Goal: Task Accomplishment & Management: Use online tool/utility

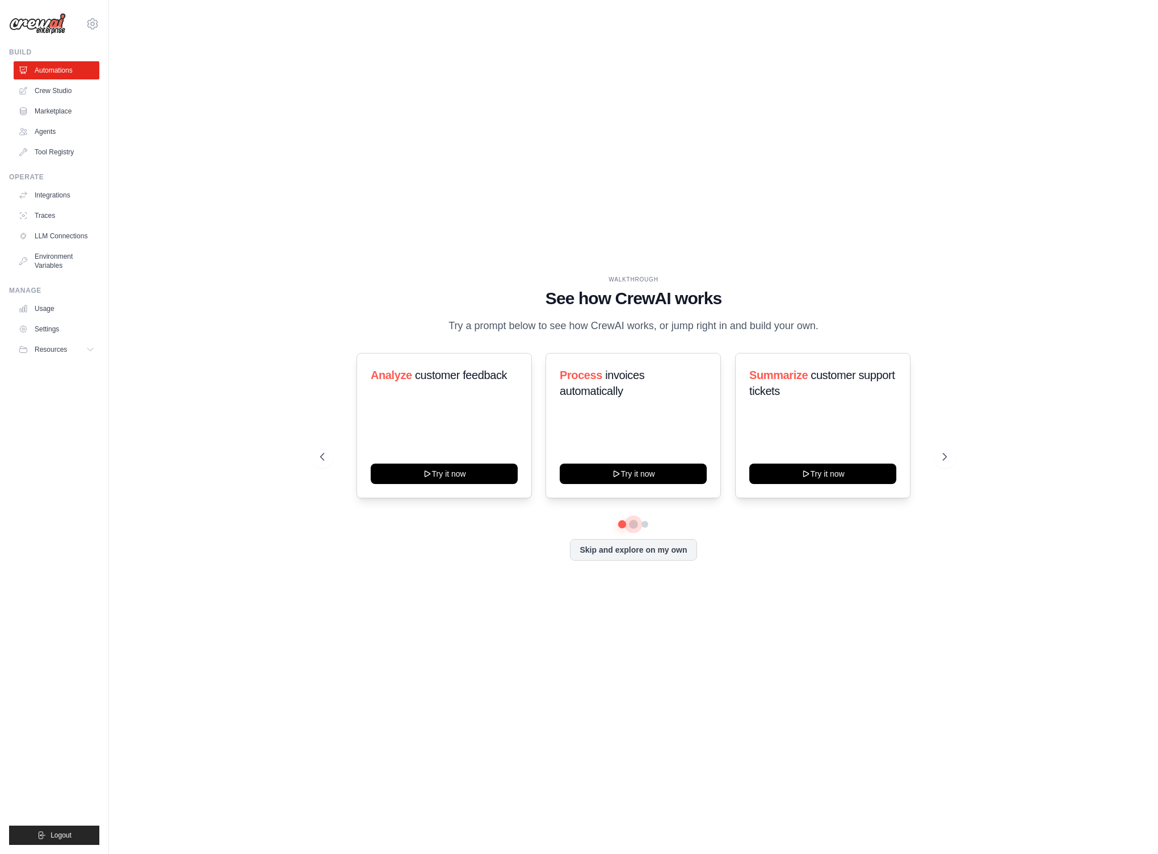
click at [635, 529] on button at bounding box center [633, 524] width 9 height 9
click at [648, 528] on div at bounding box center [633, 524] width 626 height 7
click at [612, 528] on div at bounding box center [633, 524] width 626 height 7
click at [317, 468] on button at bounding box center [322, 456] width 23 height 23
click at [52, 333] on link "Settings" at bounding box center [58, 329] width 86 height 18
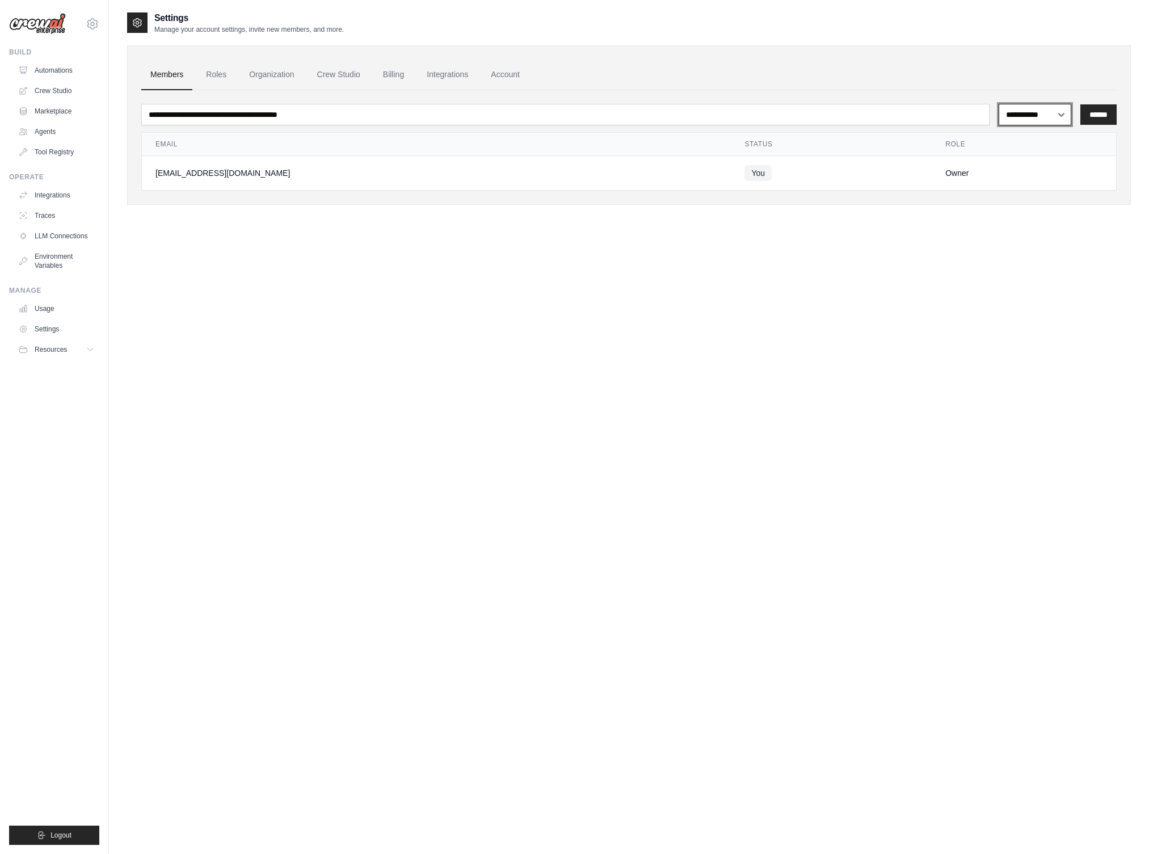
click at [1020, 107] on select "**********" at bounding box center [1035, 115] width 73 height 22
click at [999, 104] on select "**********" at bounding box center [1035, 115] width 73 height 22
click at [229, 71] on link "Roles" at bounding box center [216, 75] width 39 height 31
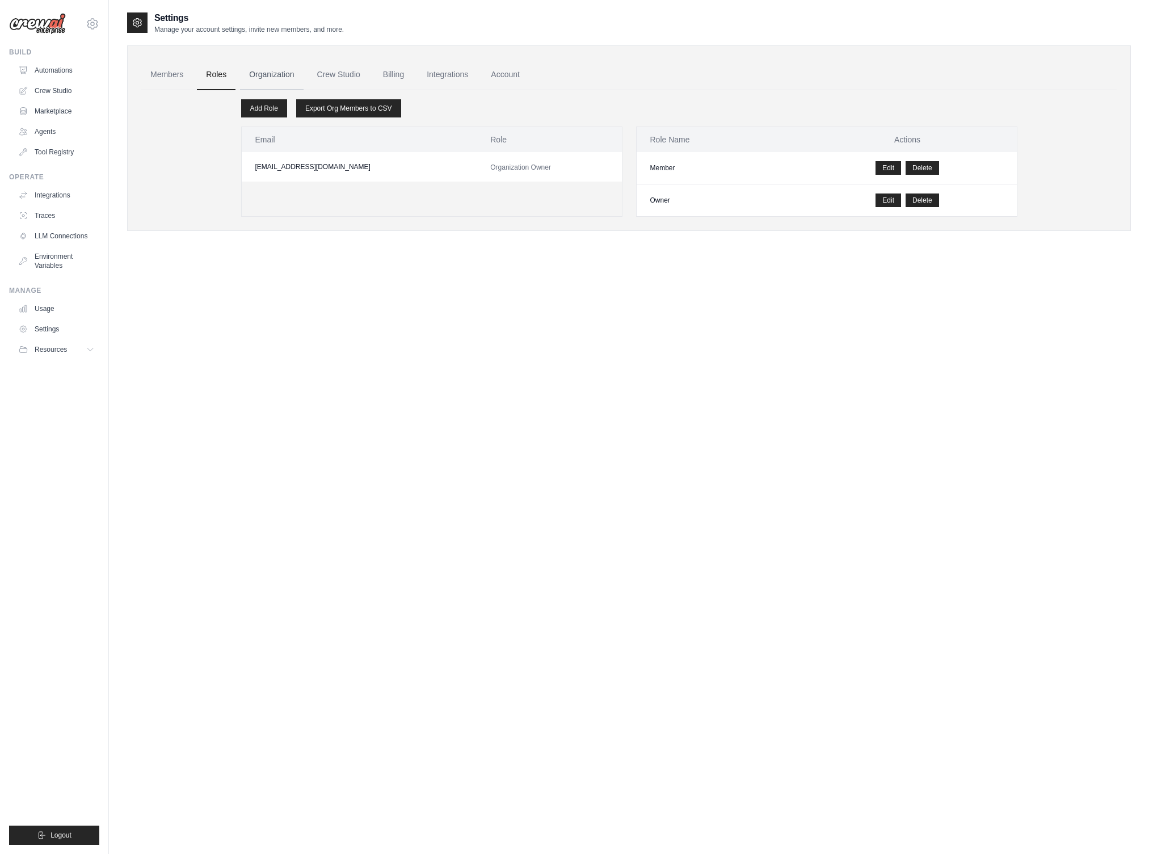
click at [277, 79] on link "Organization" at bounding box center [271, 75] width 63 height 31
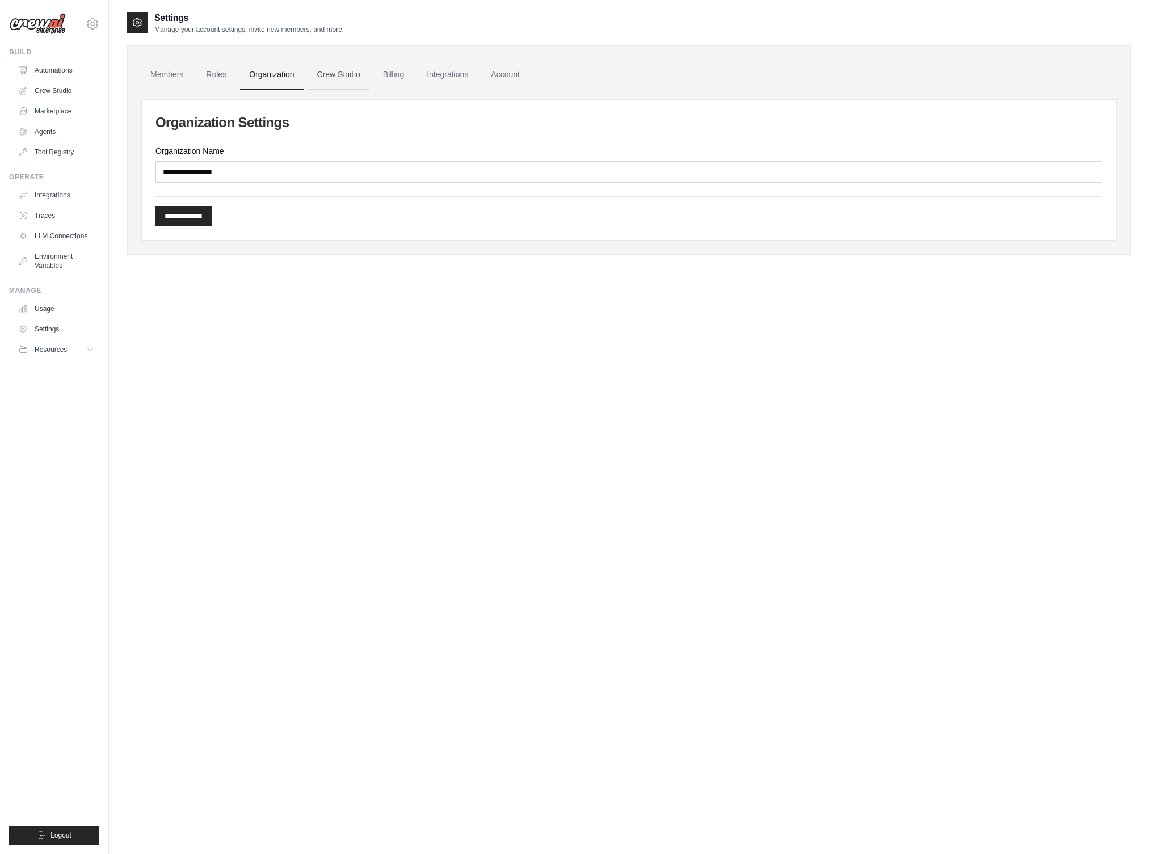
click at [351, 68] on link "Crew Studio" at bounding box center [338, 75] width 61 height 31
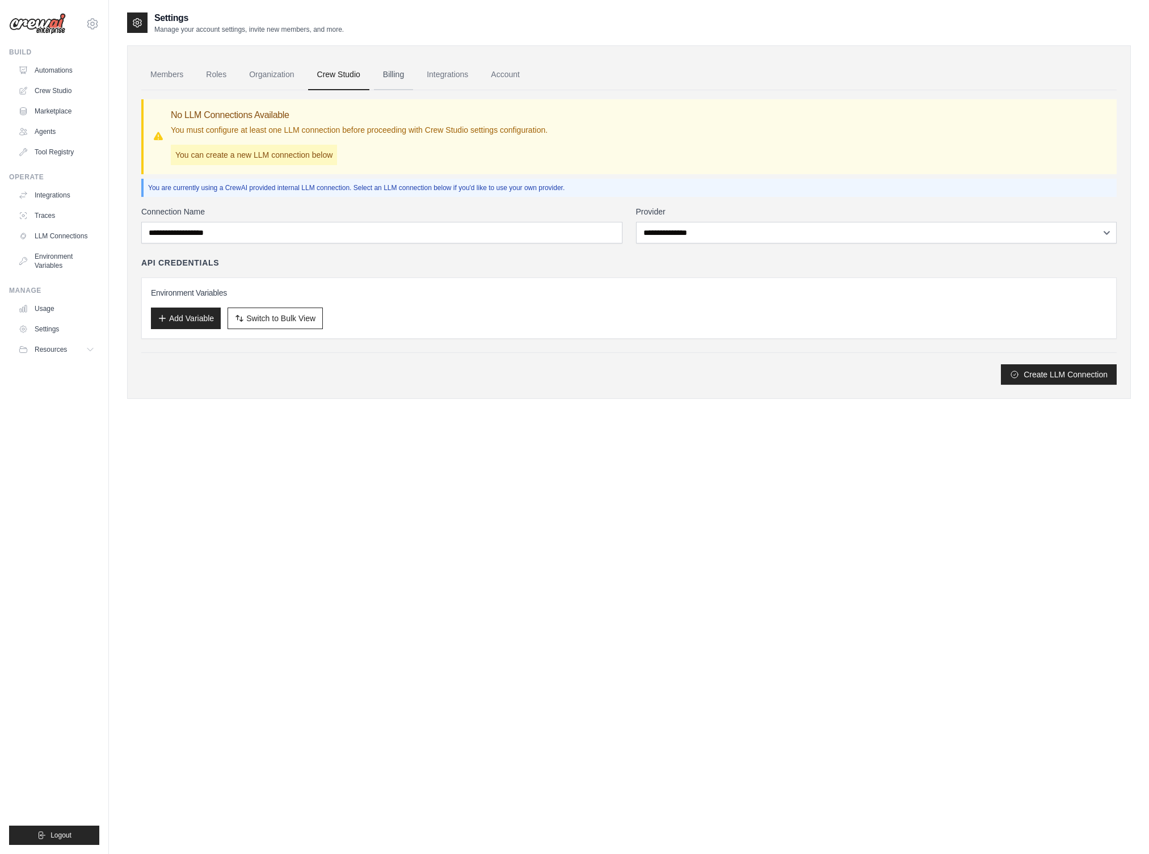
click at [403, 77] on link "Billing" at bounding box center [393, 75] width 39 height 31
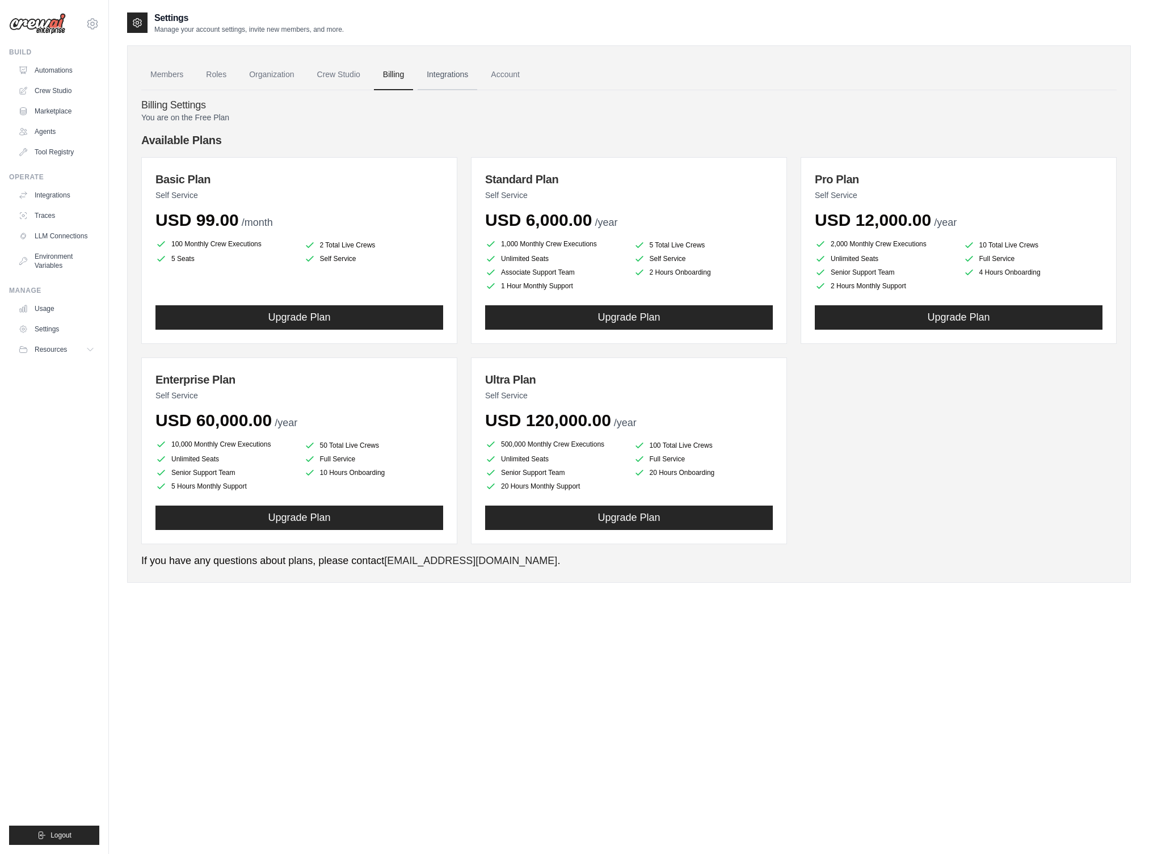
click at [461, 74] on link "Integrations" at bounding box center [448, 75] width 60 height 31
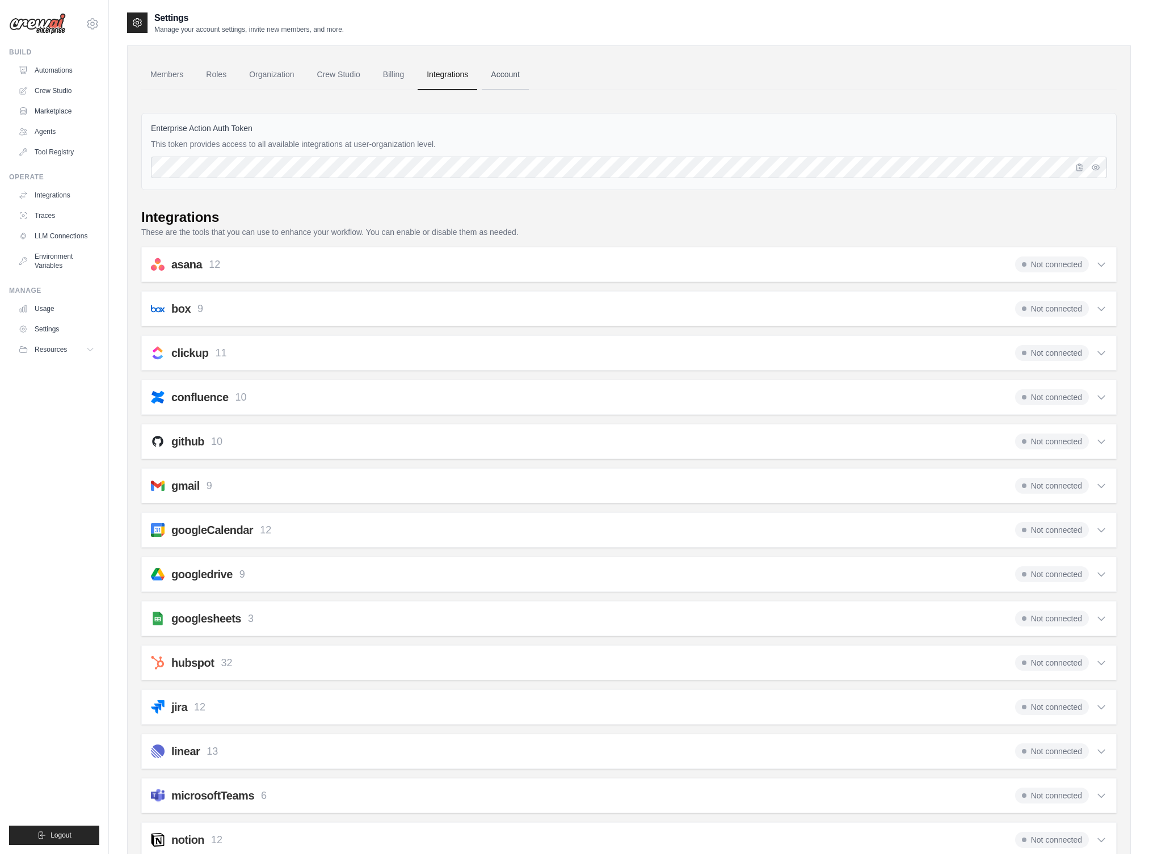
click at [529, 79] on link "Account" at bounding box center [505, 75] width 47 height 31
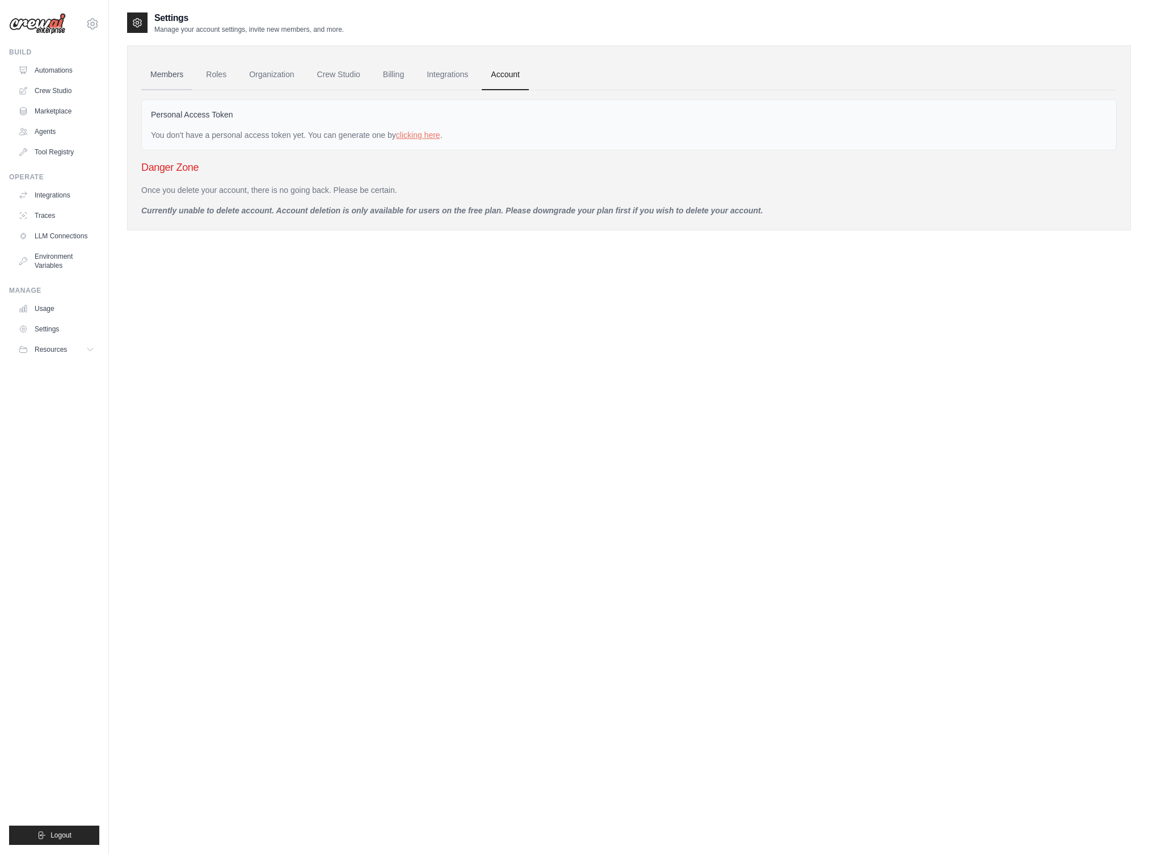
click at [162, 77] on link "Members" at bounding box center [166, 75] width 51 height 31
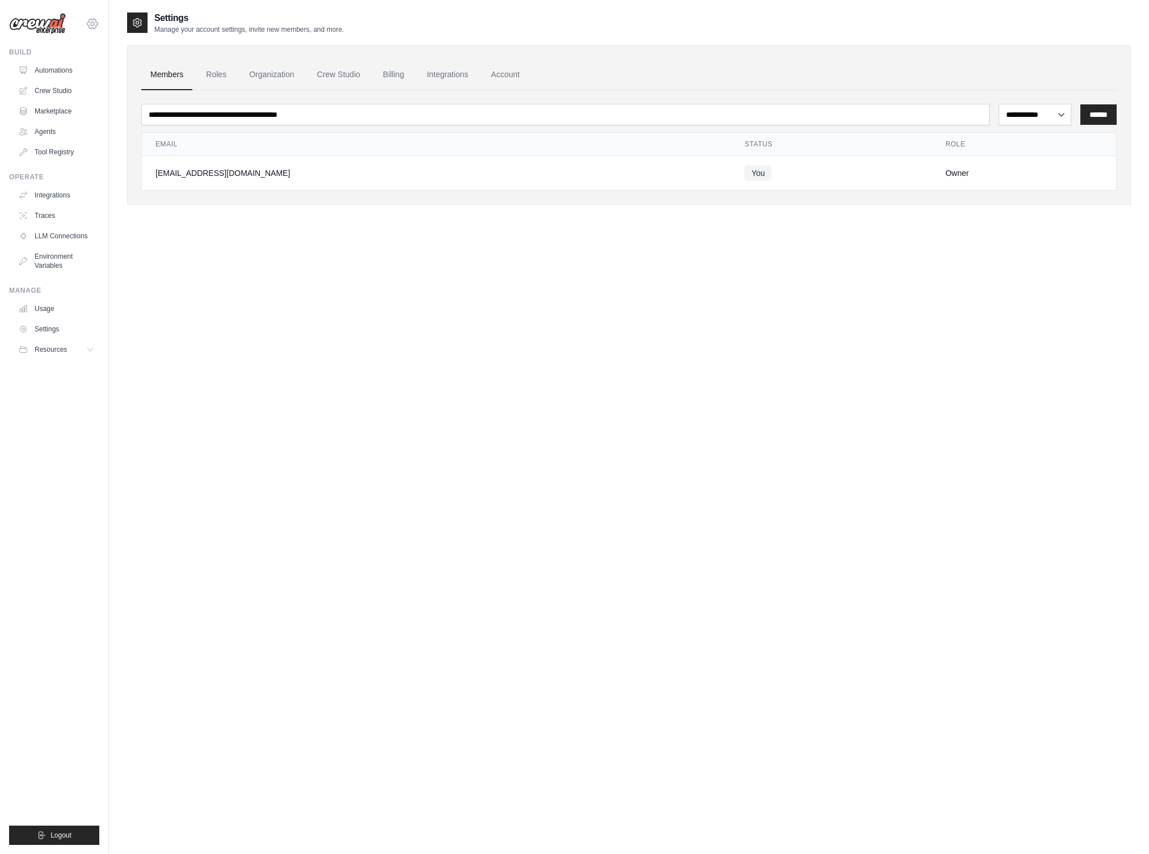
click at [90, 28] on icon at bounding box center [93, 24] width 14 height 14
click at [71, 75] on link "Settings" at bounding box center [93, 76] width 100 height 20
click at [720, 52] on div "**********" at bounding box center [629, 124] width 1004 height 159
click at [199, 76] on font "역할" at bounding box center [205, 74] width 16 height 9
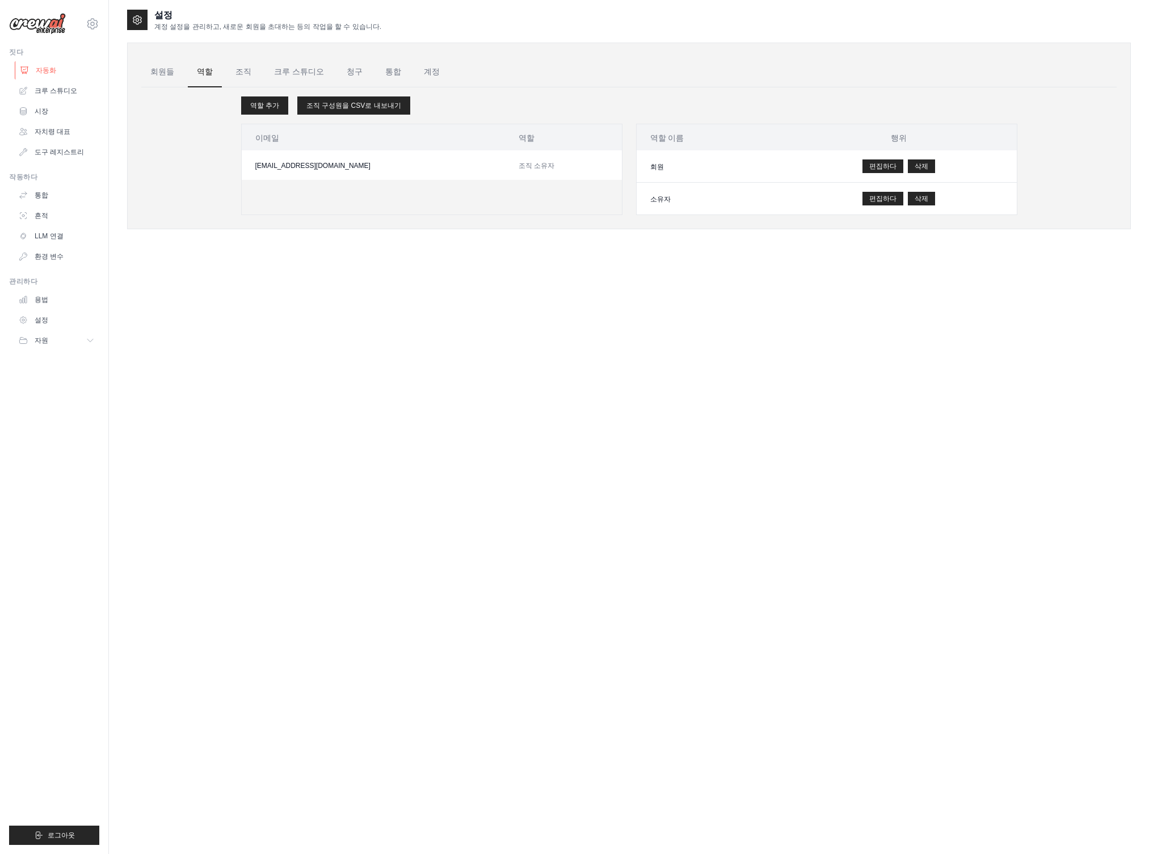
click at [40, 72] on font "자동화" at bounding box center [46, 70] width 20 height 8
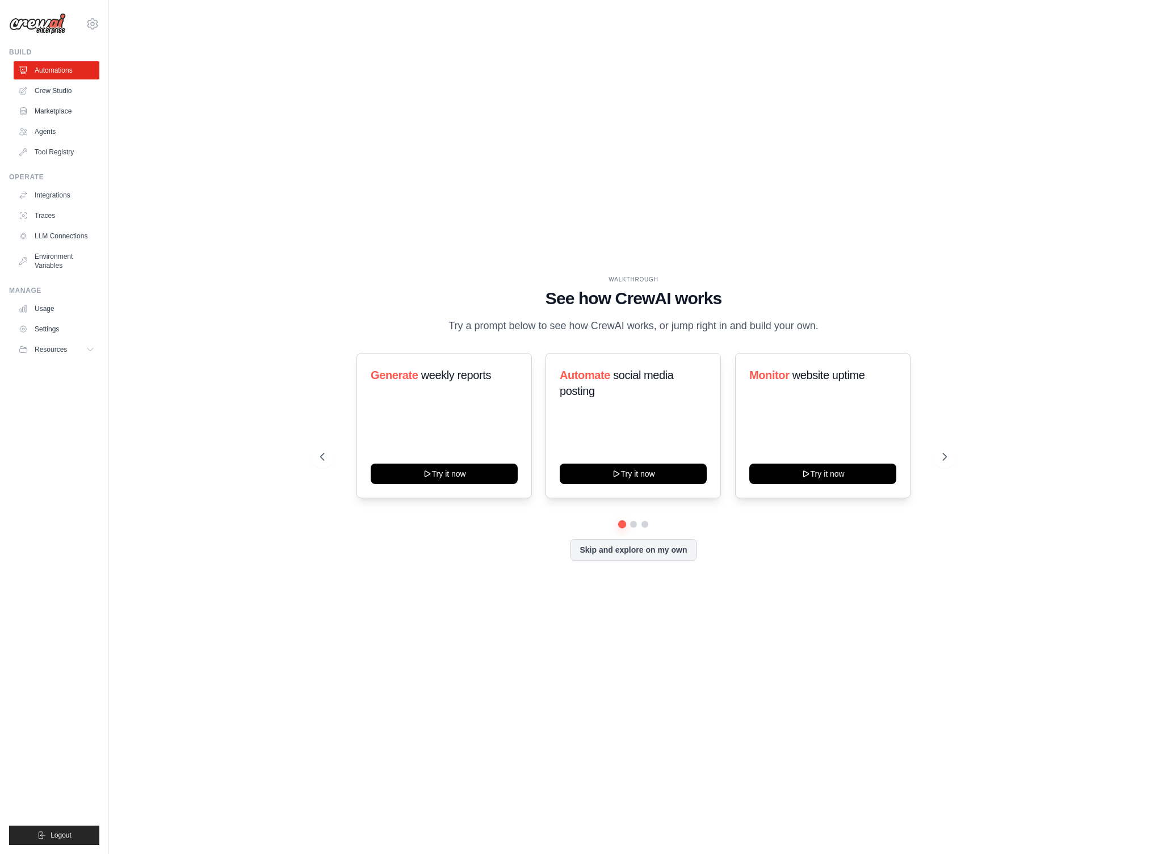
click at [800, 77] on div "WALKTHROUGH See how CrewAI works Try a prompt below to see how CrewAI works, or…" at bounding box center [633, 426] width 1012 height 831
click at [604, 164] on div "WALKTHROUGH See how CrewAI works Try a prompt below to see how CrewAI works, or…" at bounding box center [633, 426] width 1012 height 831
click at [1010, 88] on div "WALKTHROUGH See how CrewAI works Try a prompt below to see how CrewAI works, or…" at bounding box center [633, 426] width 1012 height 831
drag, startPoint x: 620, startPoint y: 290, endPoint x: 849, endPoint y: 318, distance: 230.4
click at [846, 318] on div "WALKTHROUGH See how CrewAI works Try a prompt below to see how CrewAI works, or…" at bounding box center [633, 304] width 626 height 59
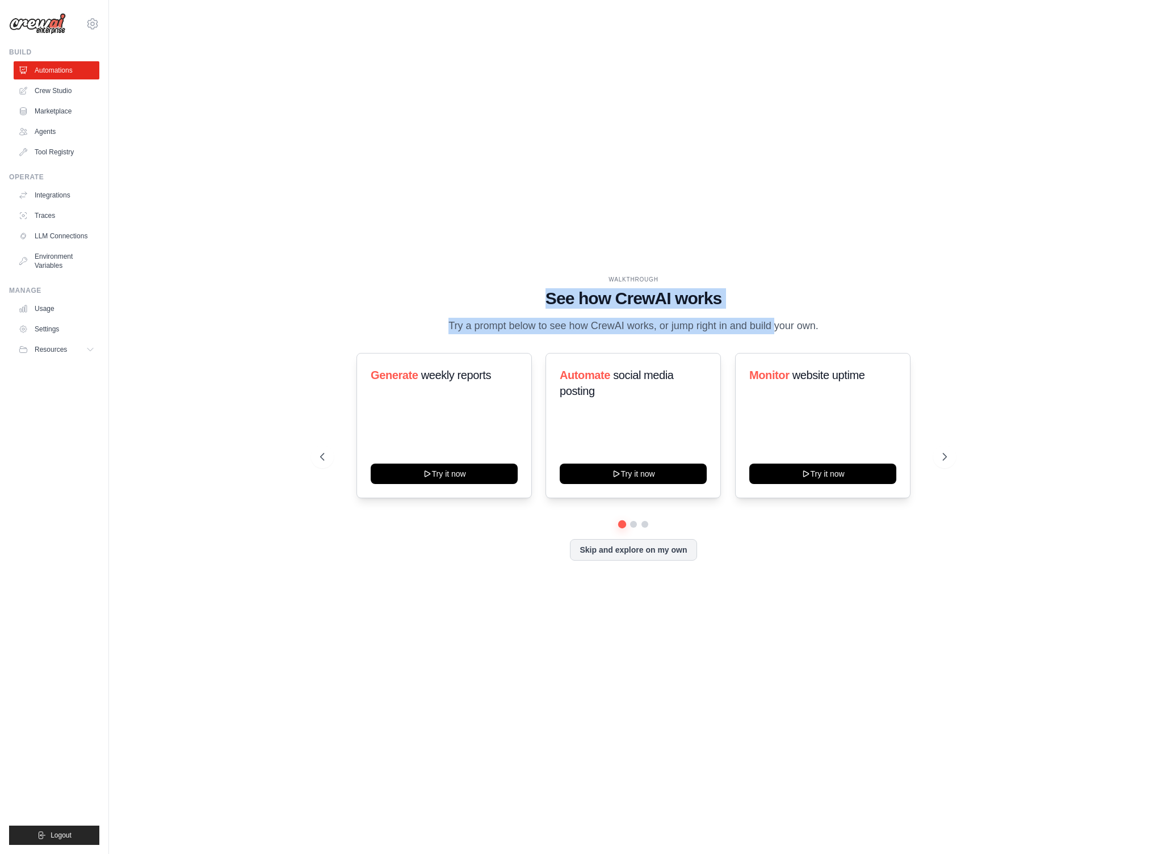
drag, startPoint x: 852, startPoint y: 318, endPoint x: 814, endPoint y: 323, distance: 39.0
click at [851, 318] on div "WALKTHROUGH See how CrewAI works Try a prompt below to see how CrewAI works, or…" at bounding box center [633, 304] width 626 height 59
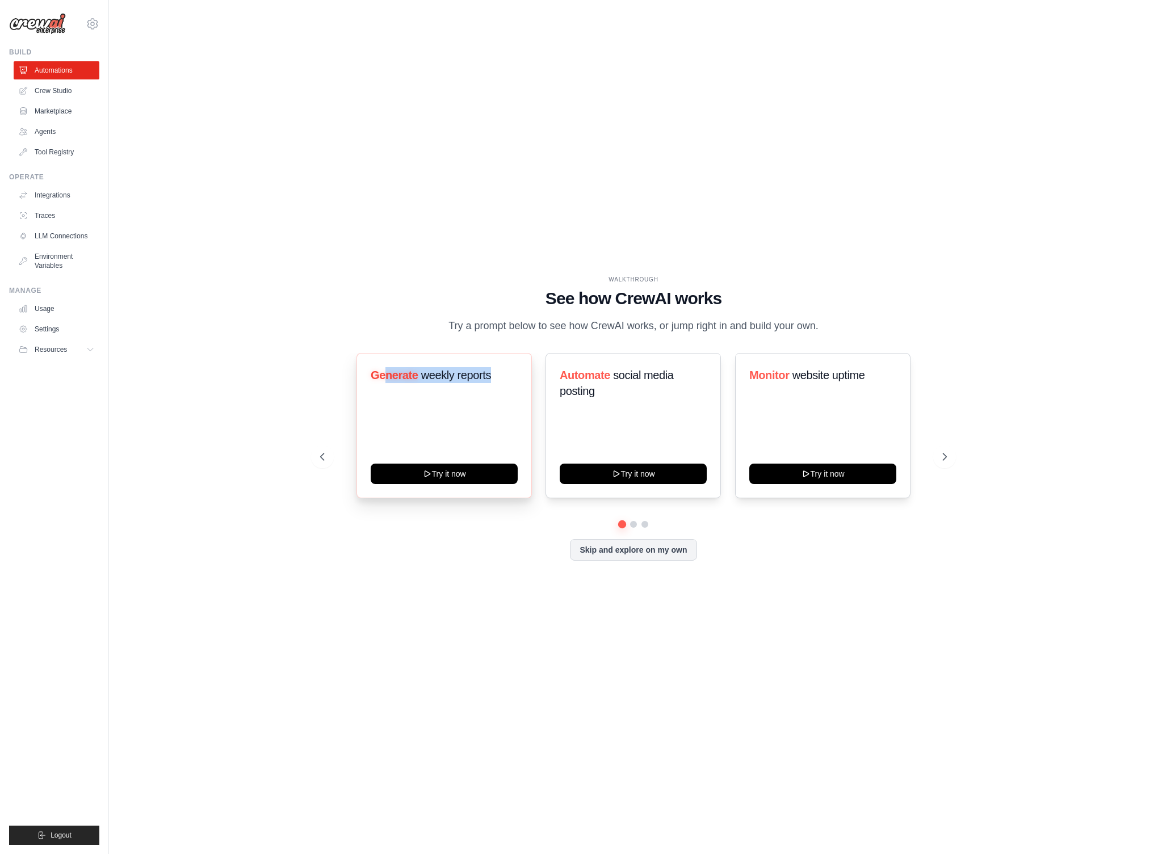
drag, startPoint x: 383, startPoint y: 379, endPoint x: 506, endPoint y: 388, distance: 123.5
click at [506, 383] on h3 "Generate weekly reports" at bounding box center [444, 375] width 147 height 16
click at [497, 392] on div "Generate weekly reports" at bounding box center [444, 379] width 147 height 25
drag, startPoint x: 587, startPoint y: 381, endPoint x: 688, endPoint y: 403, distance: 103.4
click at [691, 399] on h3 "Automate social media posting" at bounding box center [633, 383] width 147 height 32
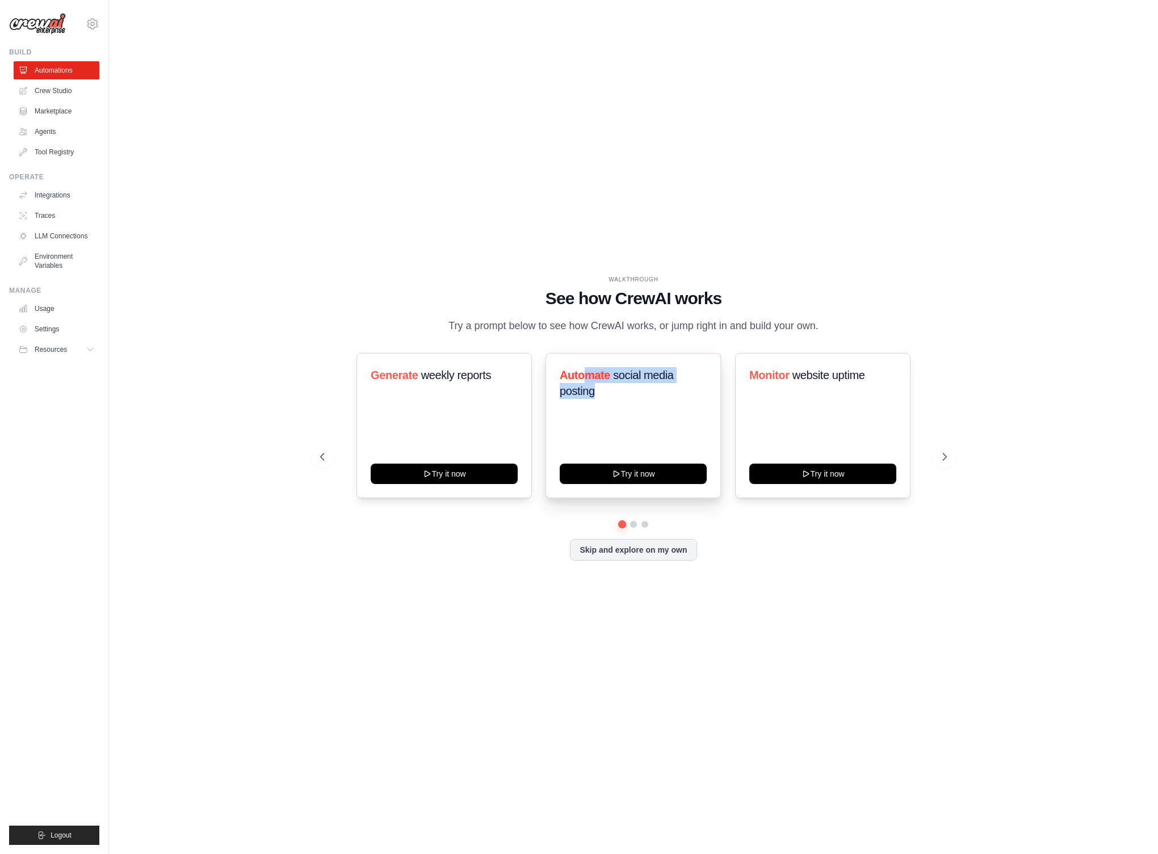
click at [653, 408] on div "Automate social media posting" at bounding box center [633, 387] width 147 height 41
drag, startPoint x: 607, startPoint y: 401, endPoint x: 651, endPoint y: 399, distance: 44.3
click at [560, 379] on h3 "Automate social media posting" at bounding box center [633, 383] width 147 height 32
drag, startPoint x: 657, startPoint y: 403, endPoint x: 628, endPoint y: 458, distance: 62.5
click at [657, 399] on h3 "Automate social media posting" at bounding box center [633, 383] width 147 height 32
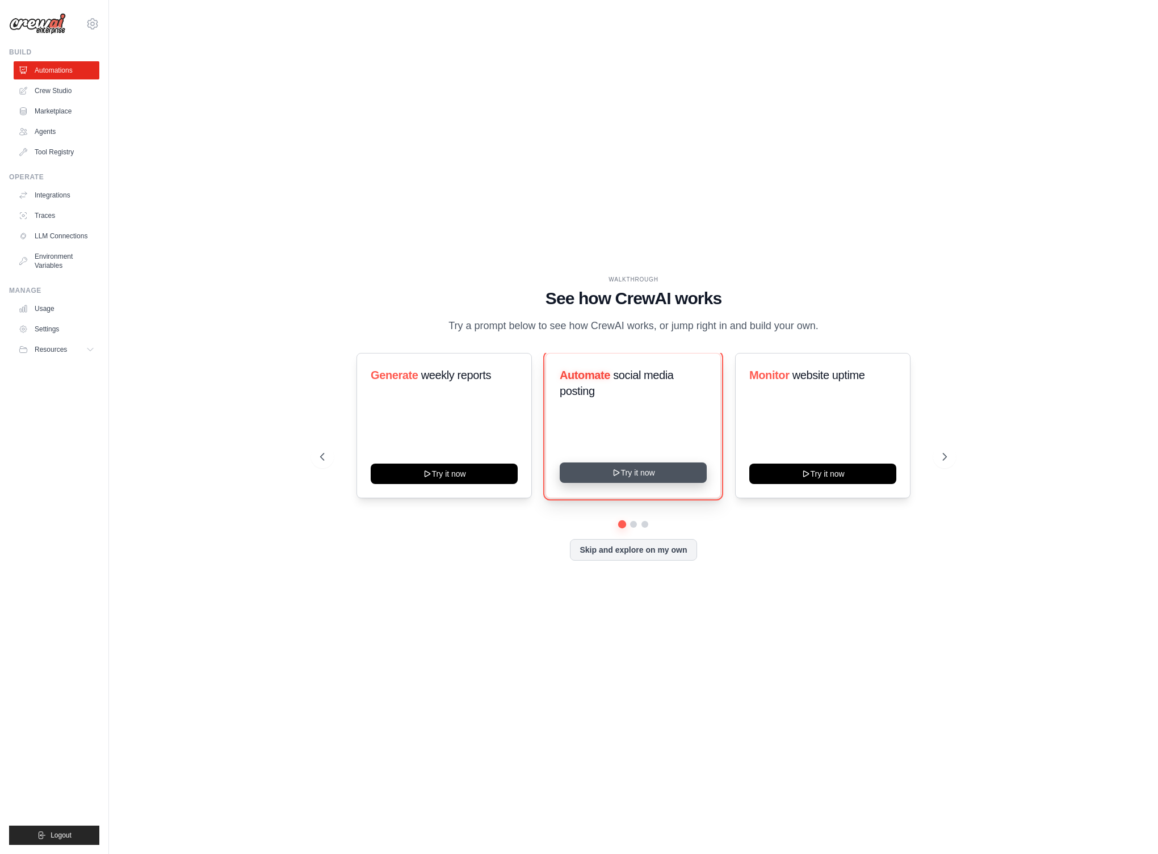
click at [608, 476] on button "Try it now" at bounding box center [633, 472] width 147 height 20
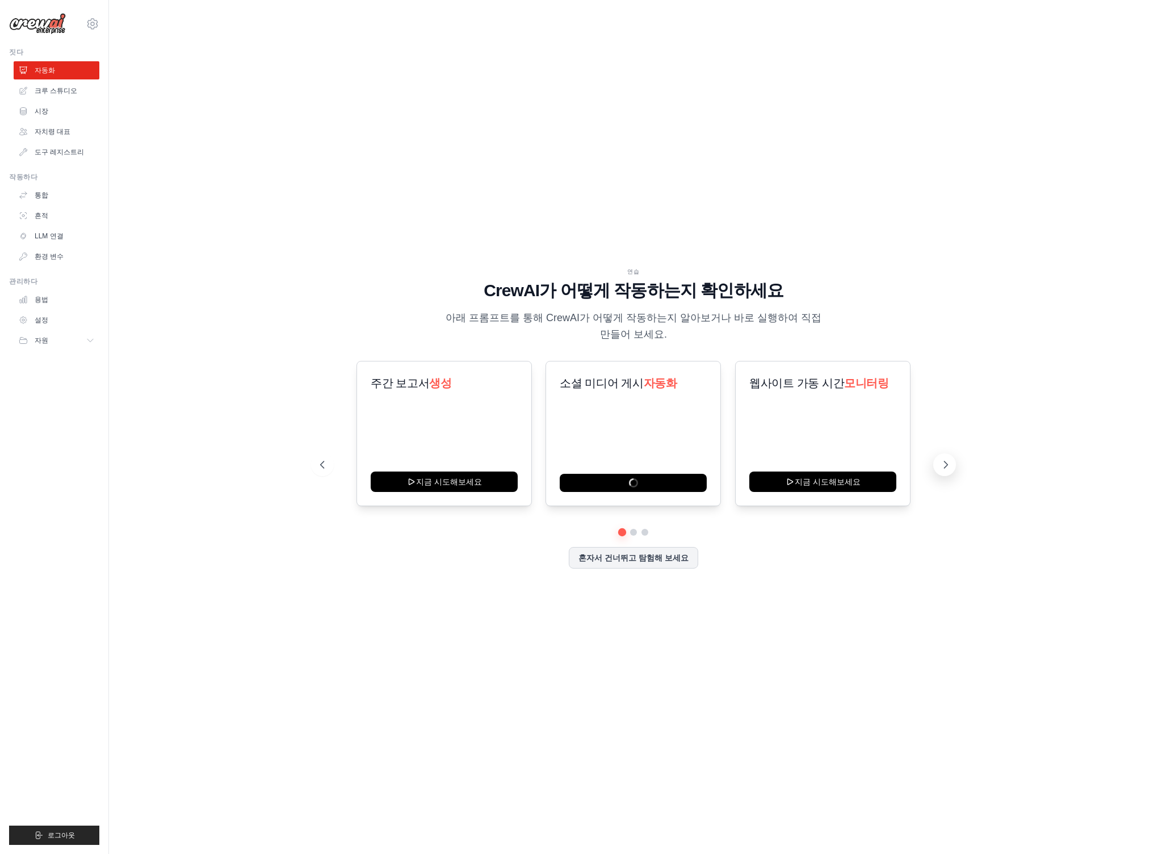
click at [946, 466] on icon at bounding box center [945, 464] width 3 height 7
click at [37, 320] on font "설정" at bounding box center [43, 320] width 14 height 8
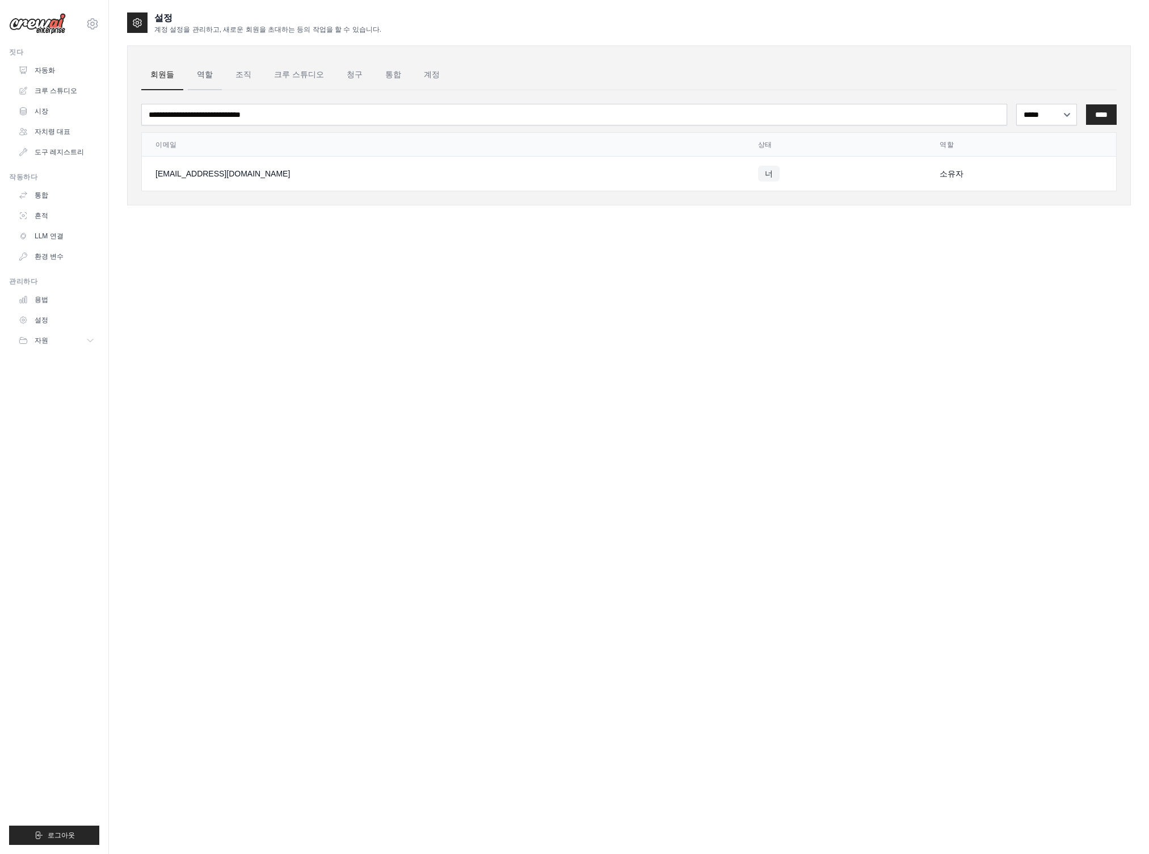
click at [199, 75] on font "역할" at bounding box center [205, 74] width 16 height 9
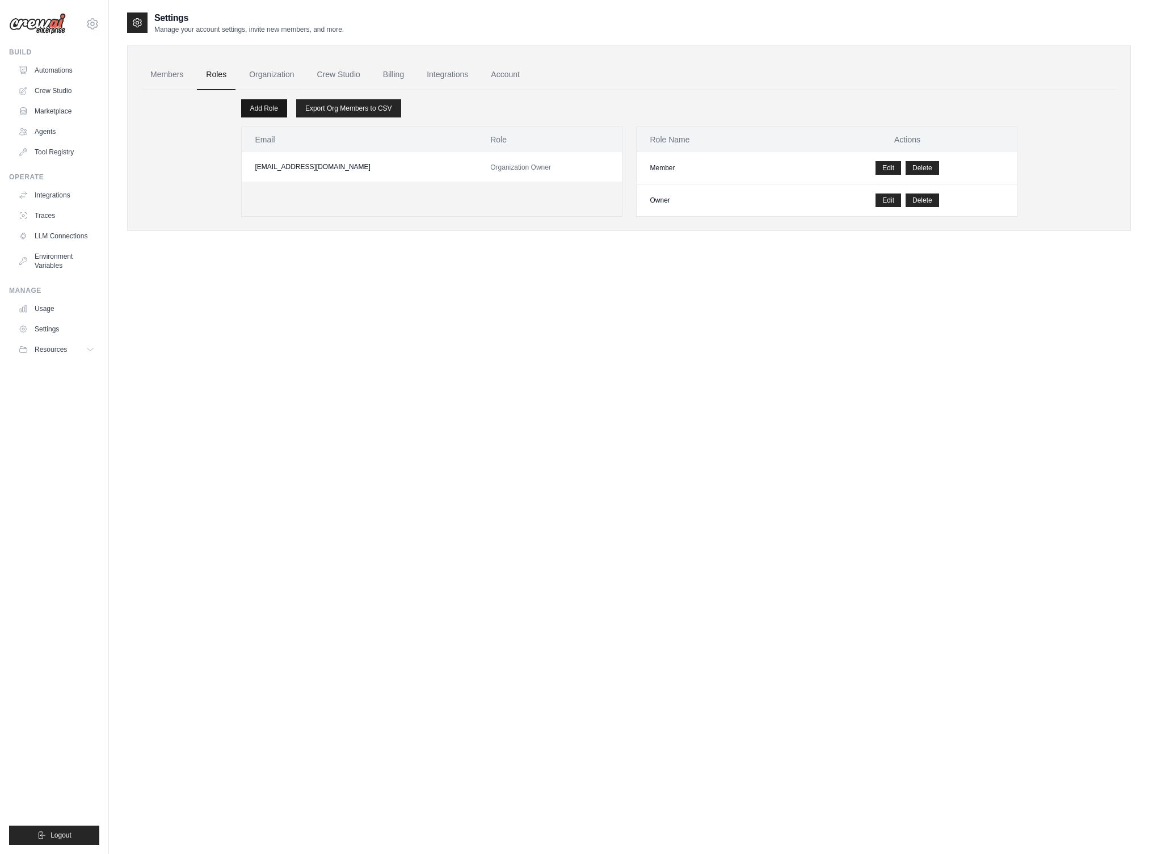
scroll to position [2, 0]
click at [787, 161] on td "Member" at bounding box center [718, 166] width 162 height 32
click at [295, 77] on link "Organization" at bounding box center [271, 73] width 63 height 31
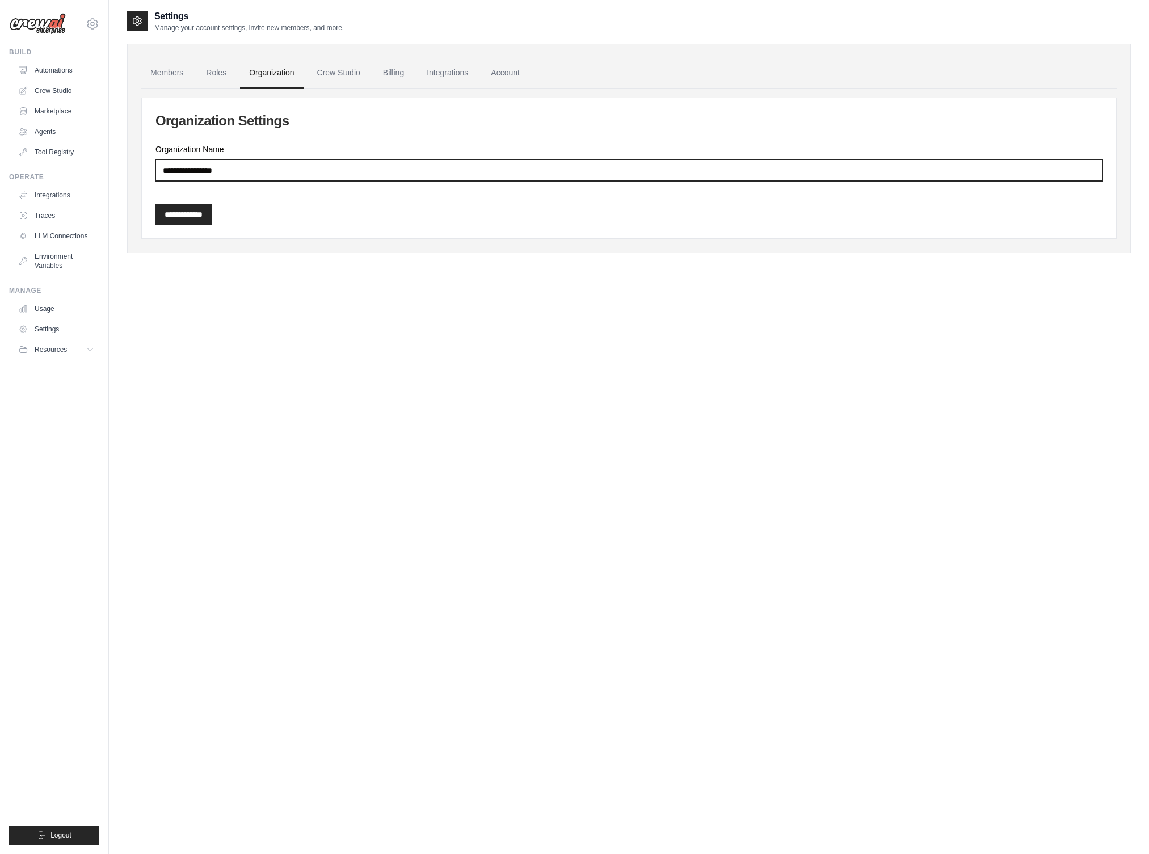
click at [215, 176] on input "Organization Name" at bounding box center [628, 170] width 947 height 22
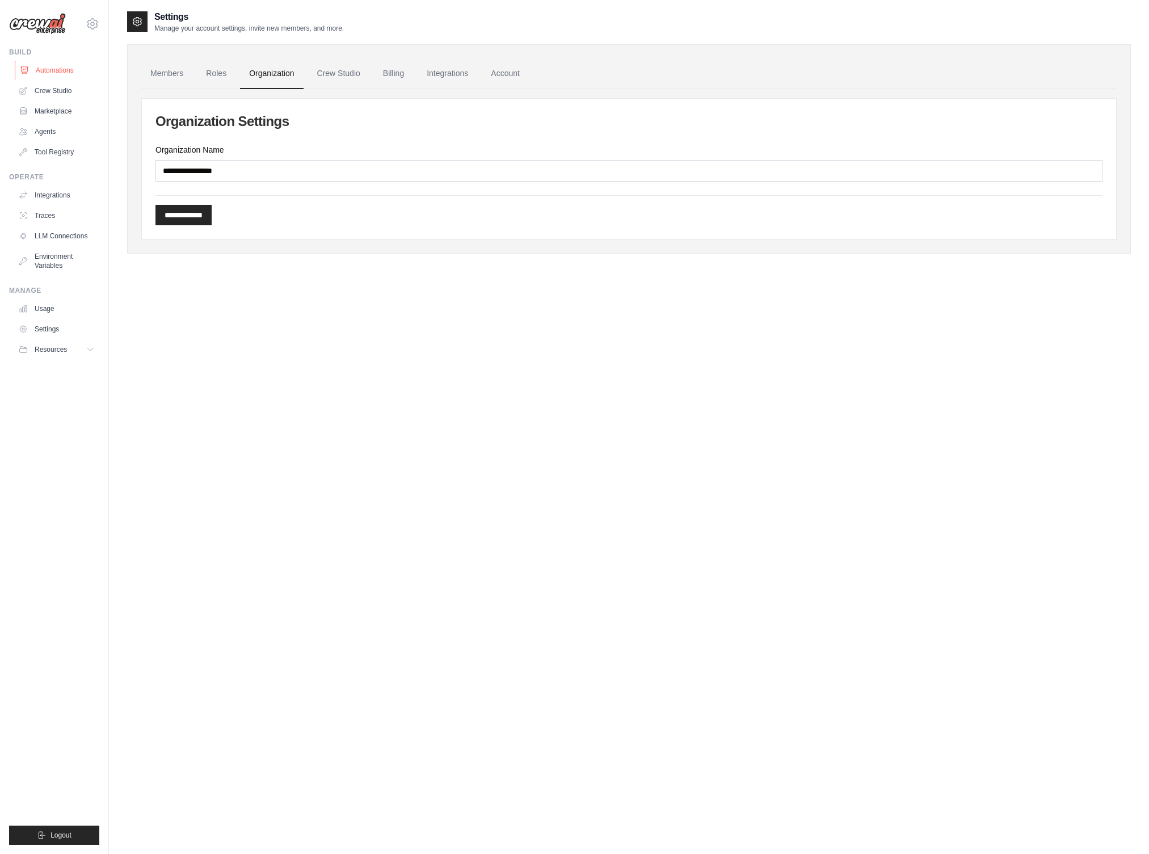
click at [58, 68] on link "Automations" at bounding box center [58, 70] width 86 height 18
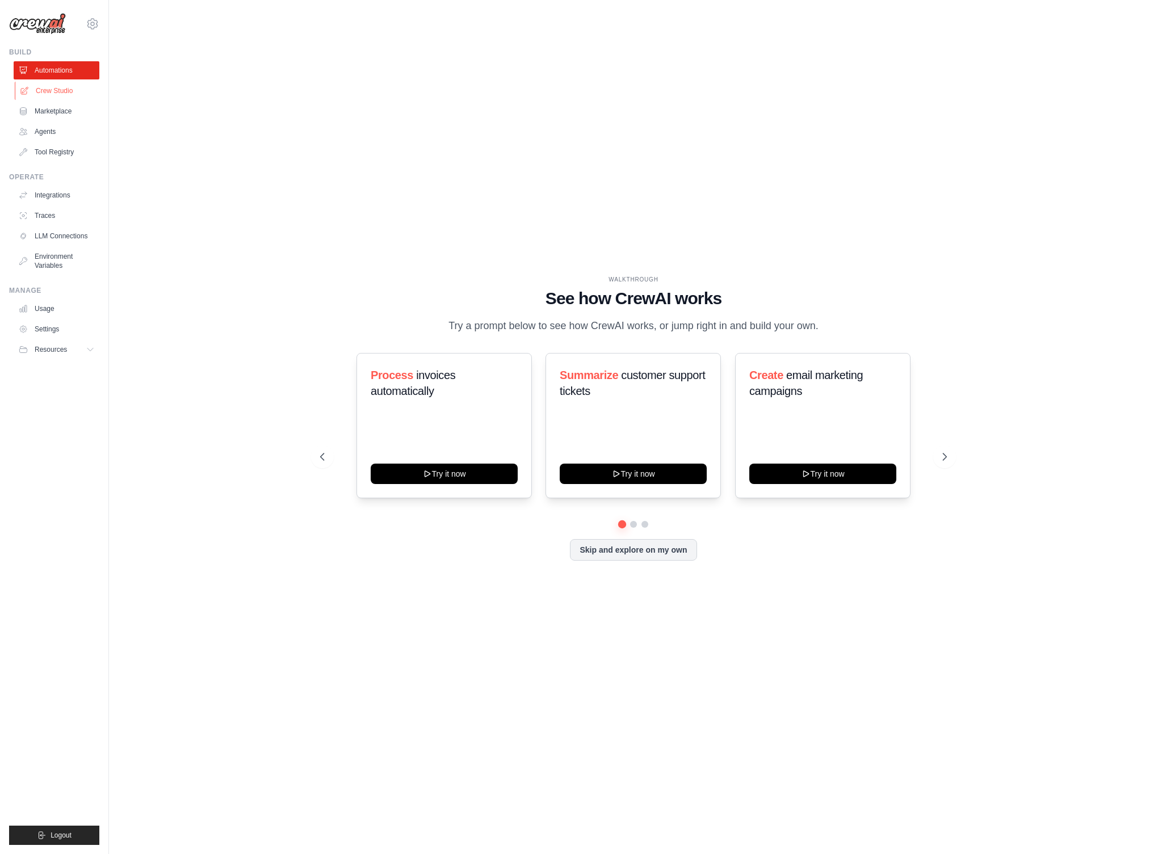
click at [53, 94] on link "Crew Studio" at bounding box center [58, 91] width 86 height 18
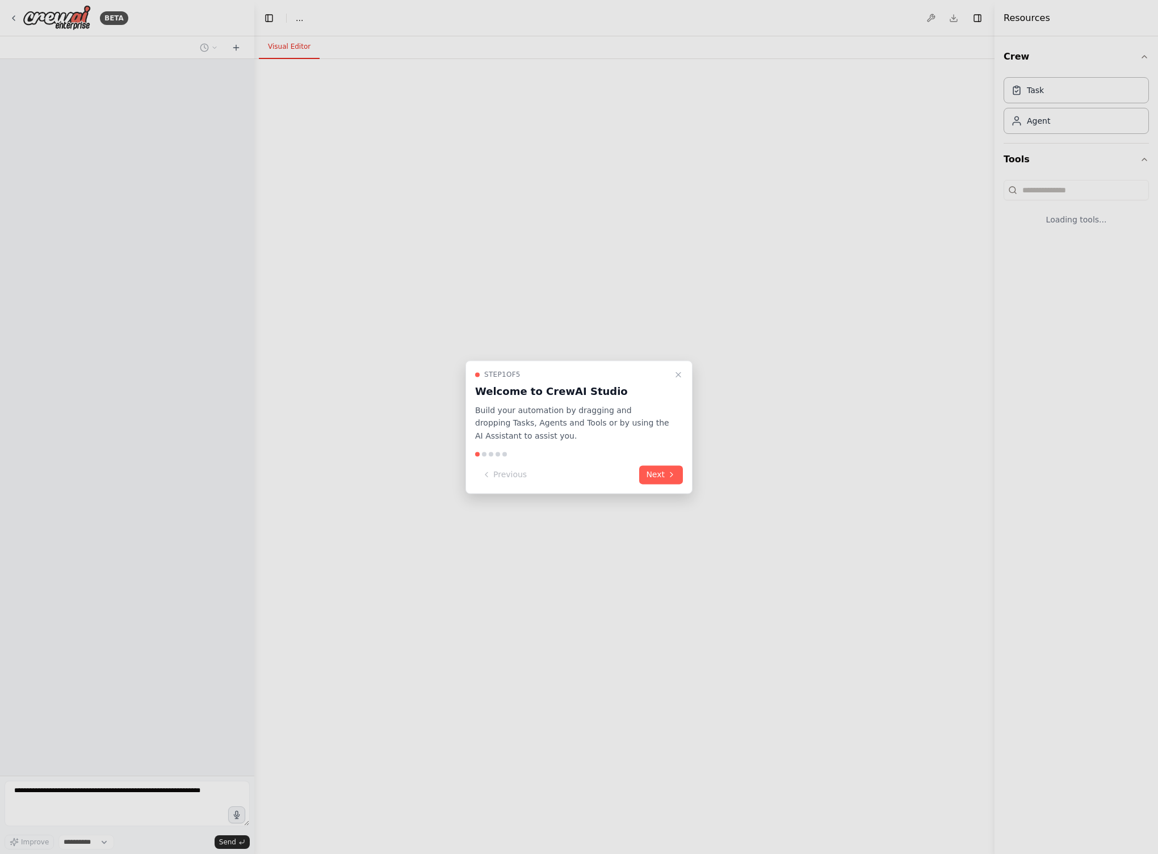
select select "****"
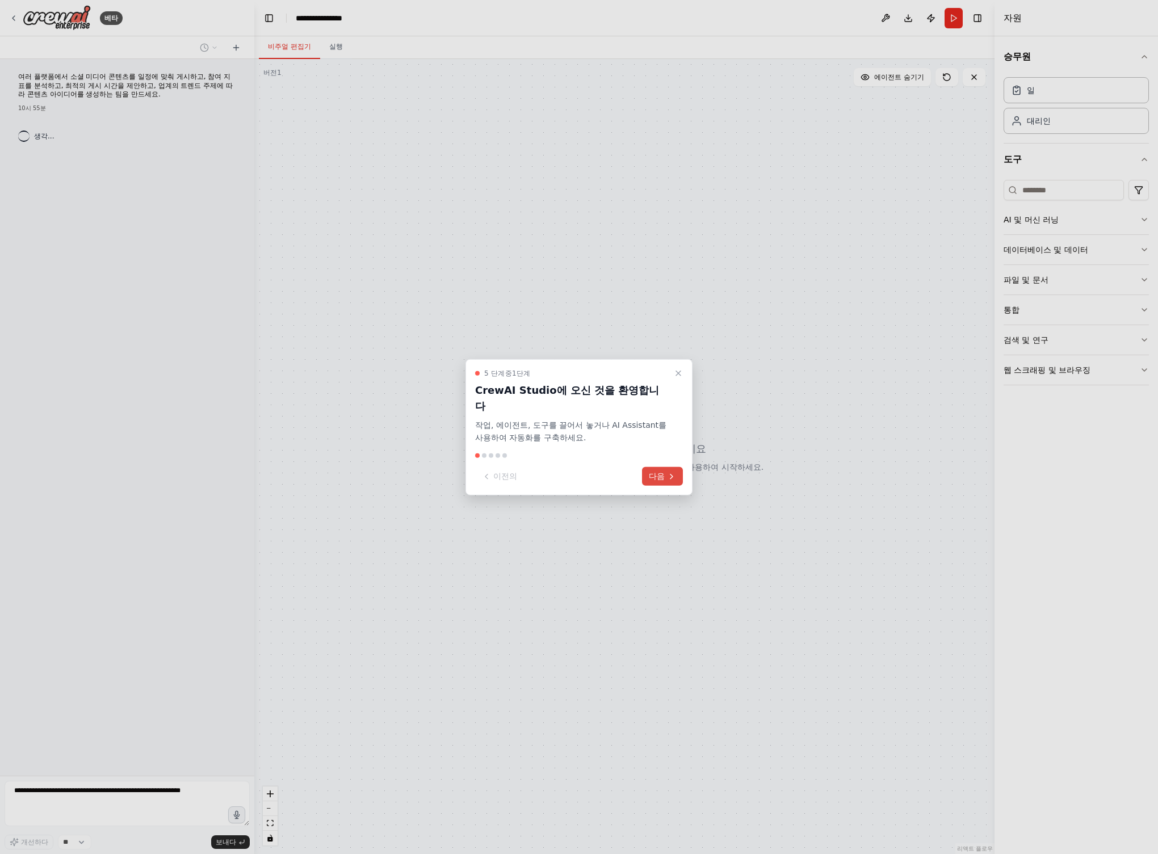
click at [661, 472] on font "다음" at bounding box center [657, 476] width 16 height 9
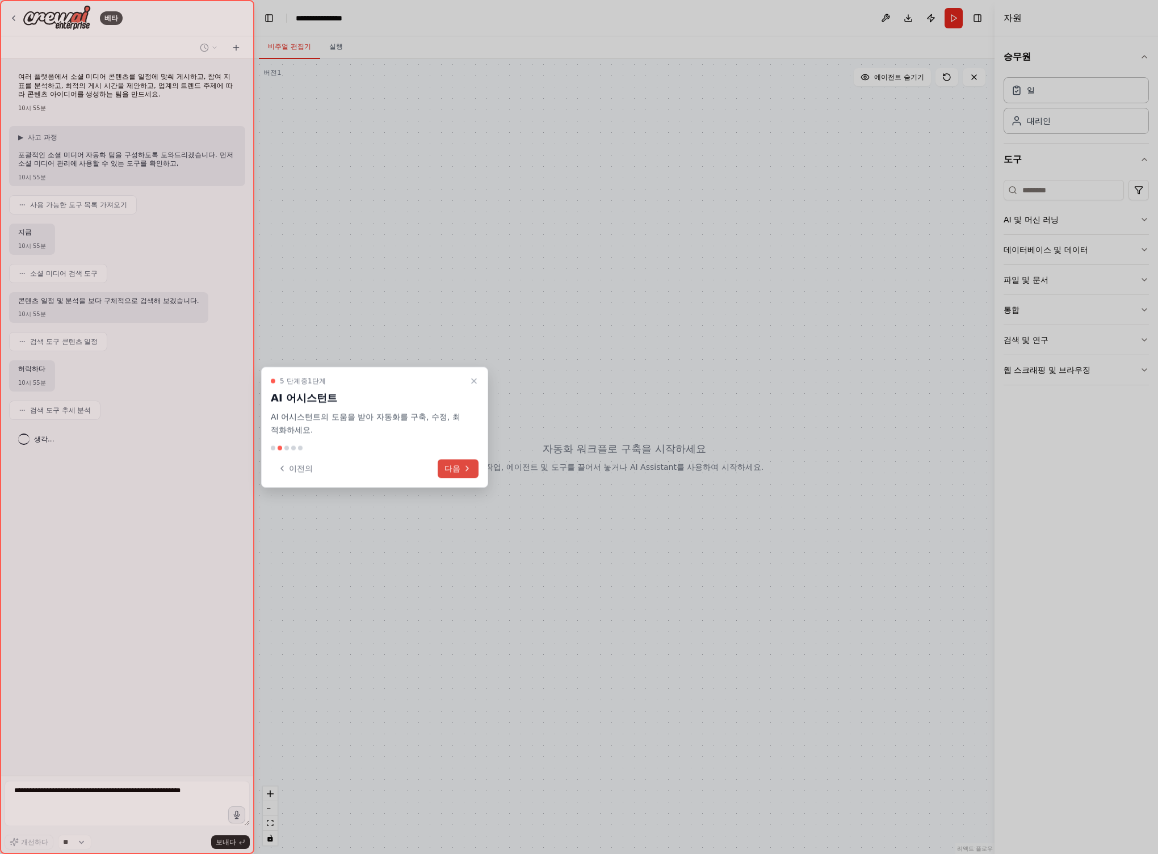
click at [454, 460] on button "다음" at bounding box center [458, 468] width 41 height 19
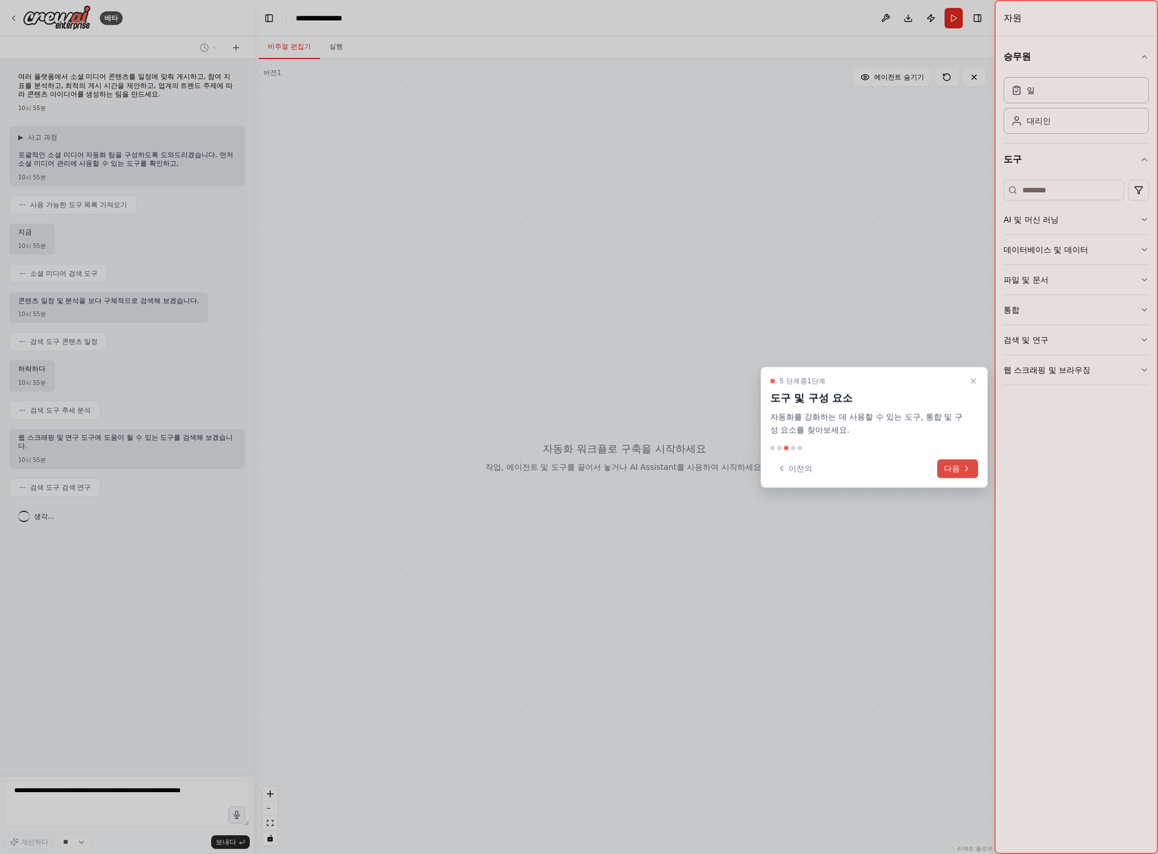
click at [960, 466] on button "다음" at bounding box center [957, 468] width 41 height 19
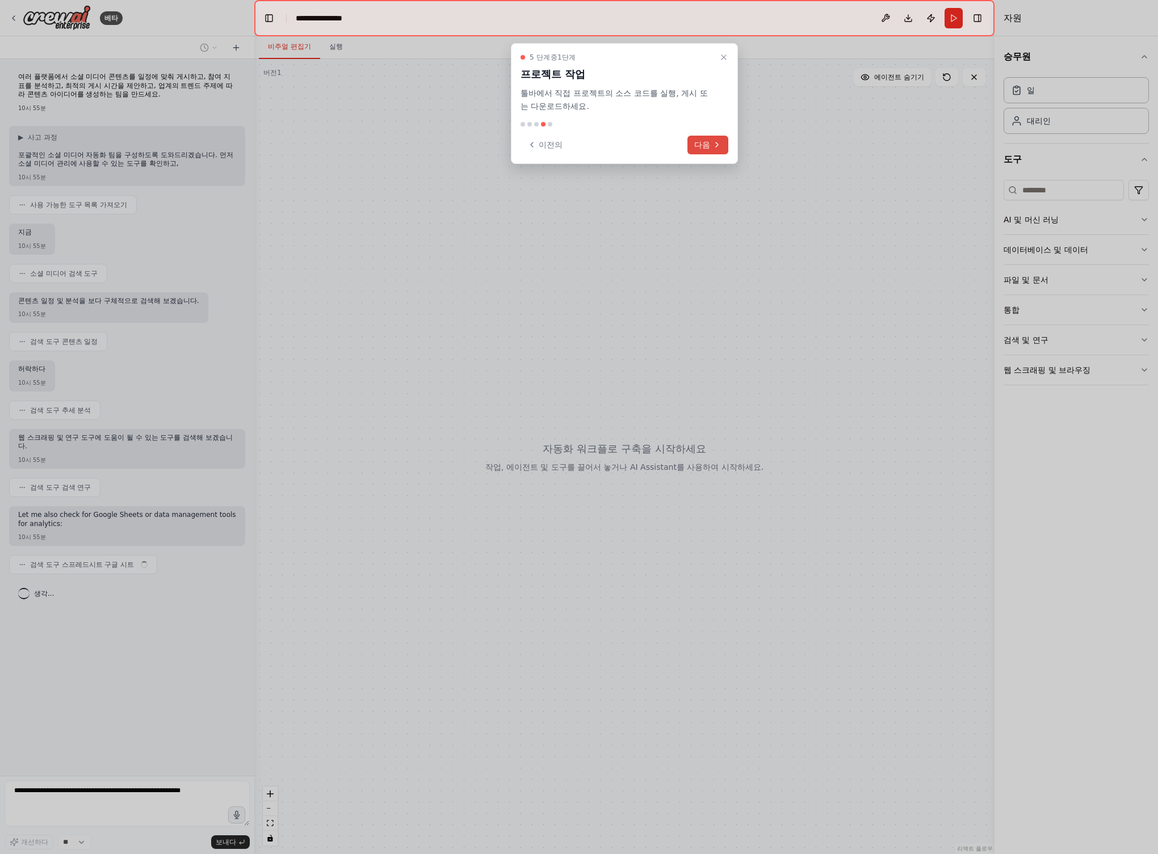
click at [717, 138] on button "다음" at bounding box center [707, 145] width 41 height 19
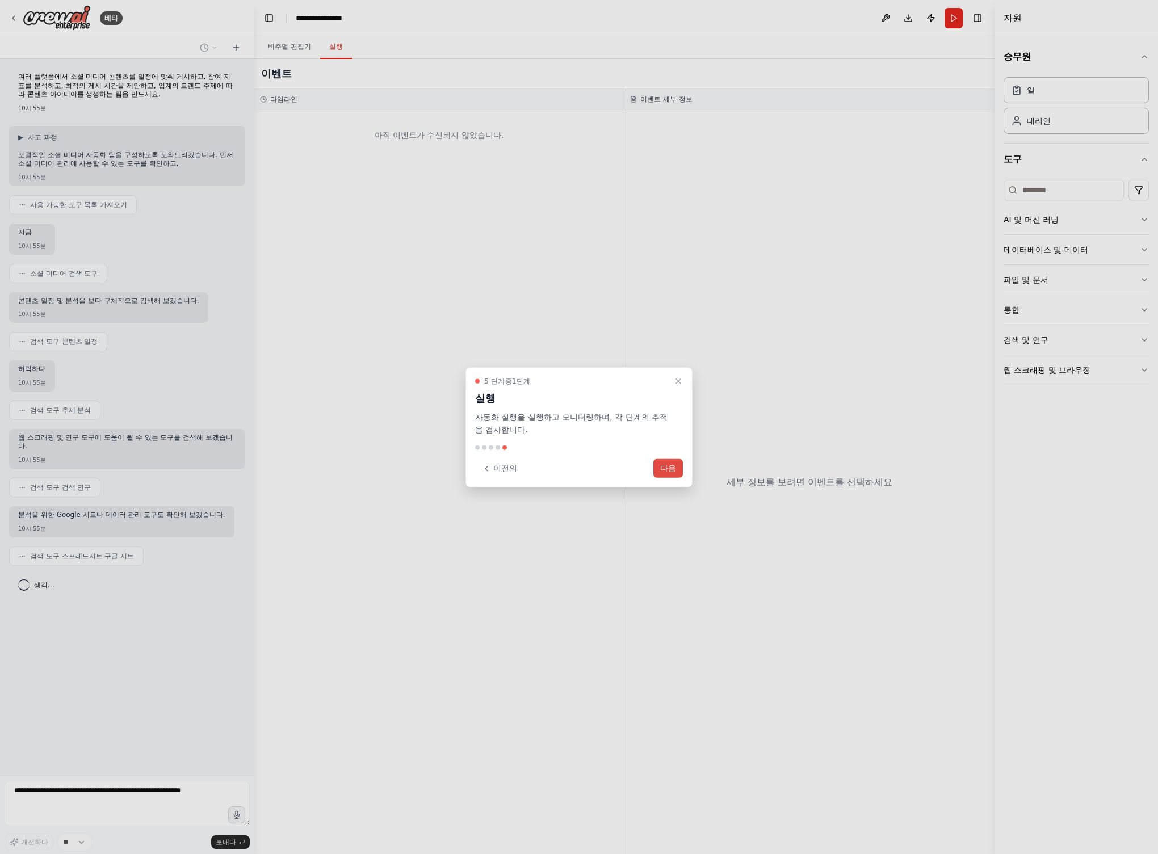
click at [670, 468] on font "다음" at bounding box center [668, 468] width 16 height 9
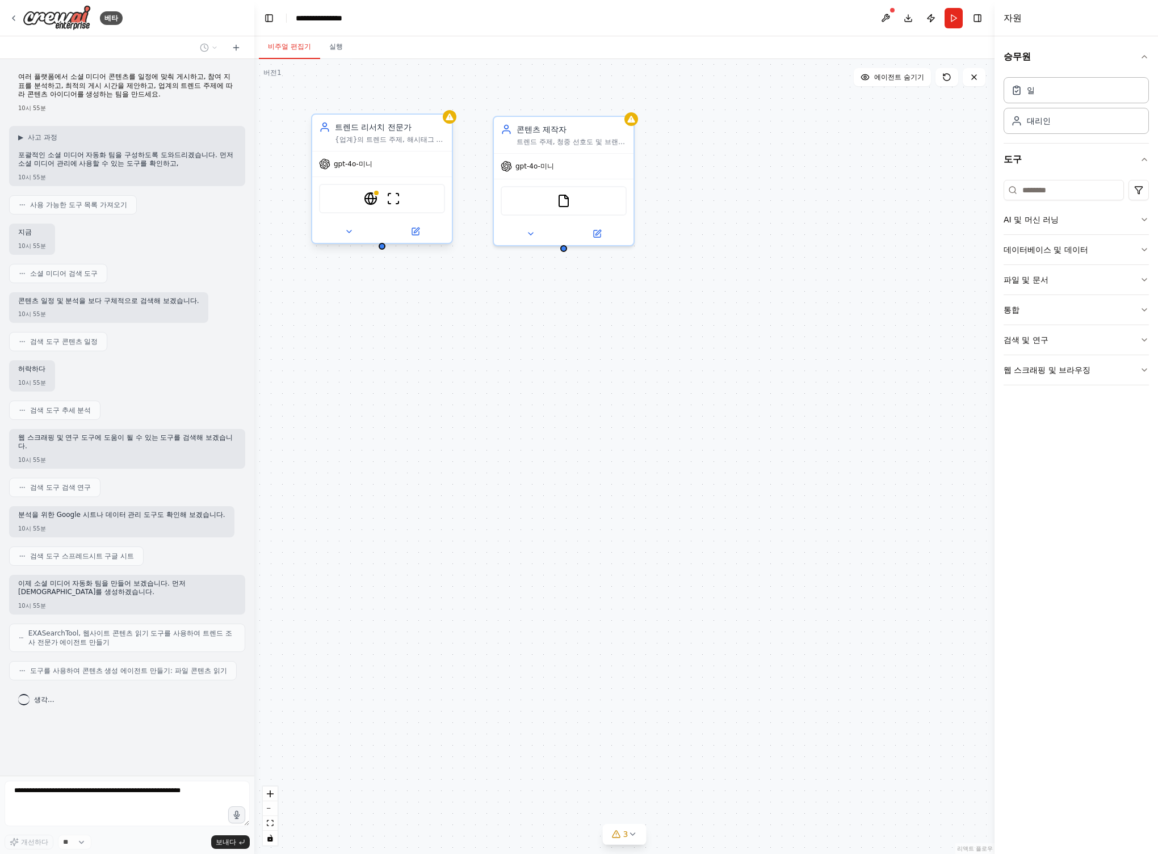
click at [368, 167] on font "gpt-4o-미니" at bounding box center [353, 164] width 39 height 8
click at [330, 165] on div "gpt-4o-미니" at bounding box center [345, 163] width 53 height 11
click at [390, 204] on img at bounding box center [393, 199] width 14 height 14
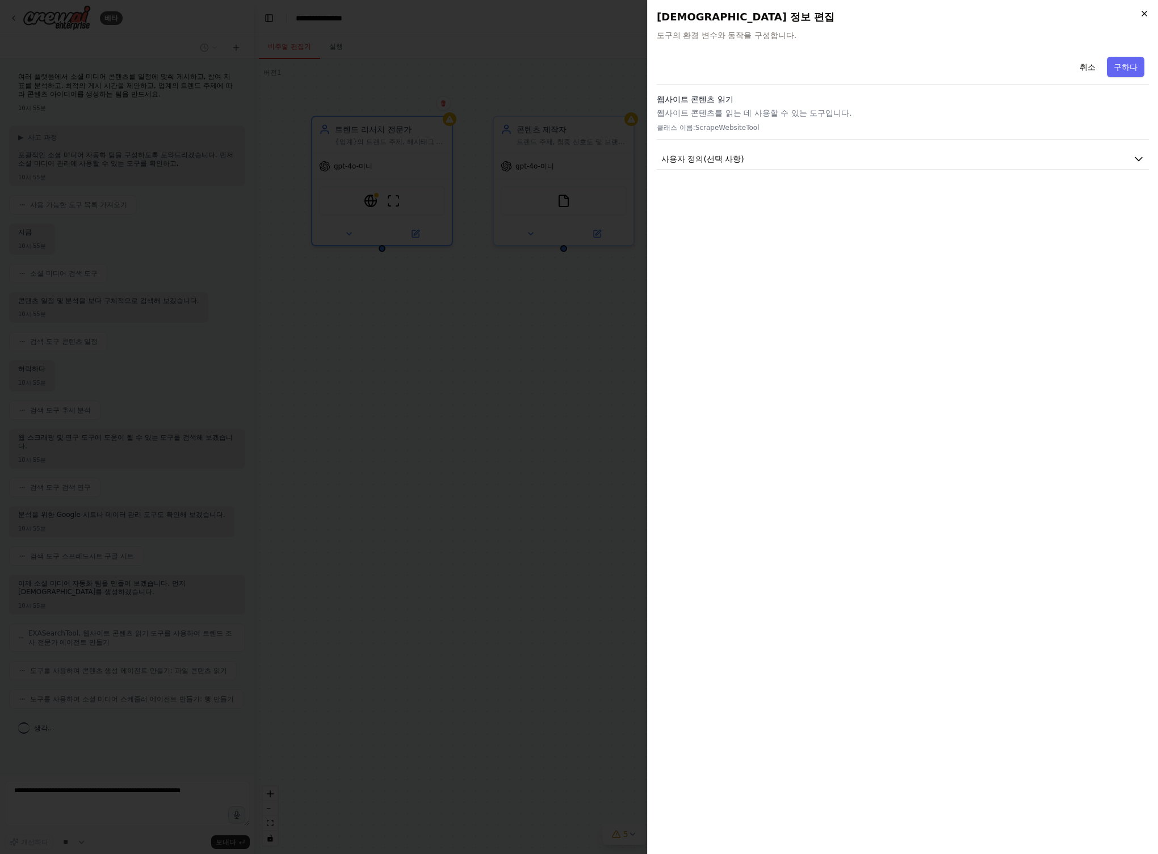
click at [1142, 12] on icon "button" at bounding box center [1143, 13] width 9 height 9
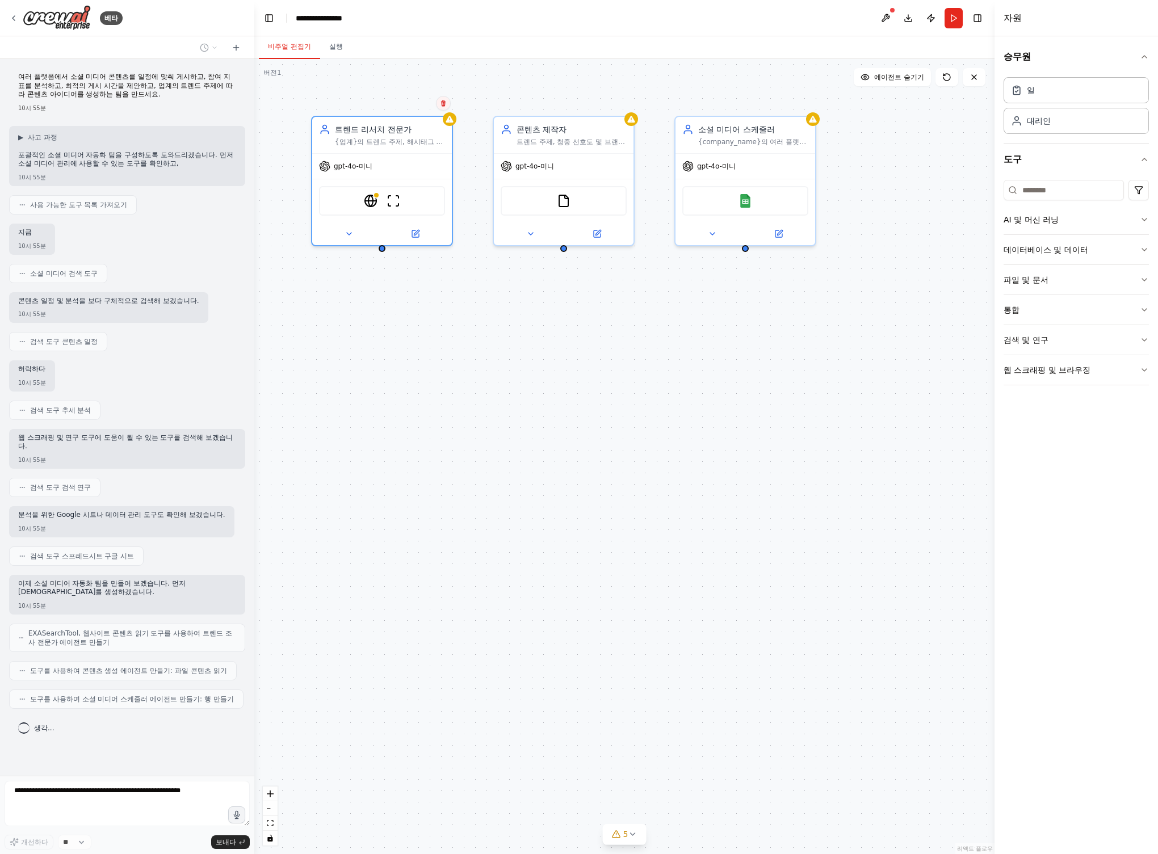
click at [447, 106] on button at bounding box center [443, 103] width 15 height 15
click at [423, 113] on font "확인하다" at bounding box center [421, 116] width 7 height 35
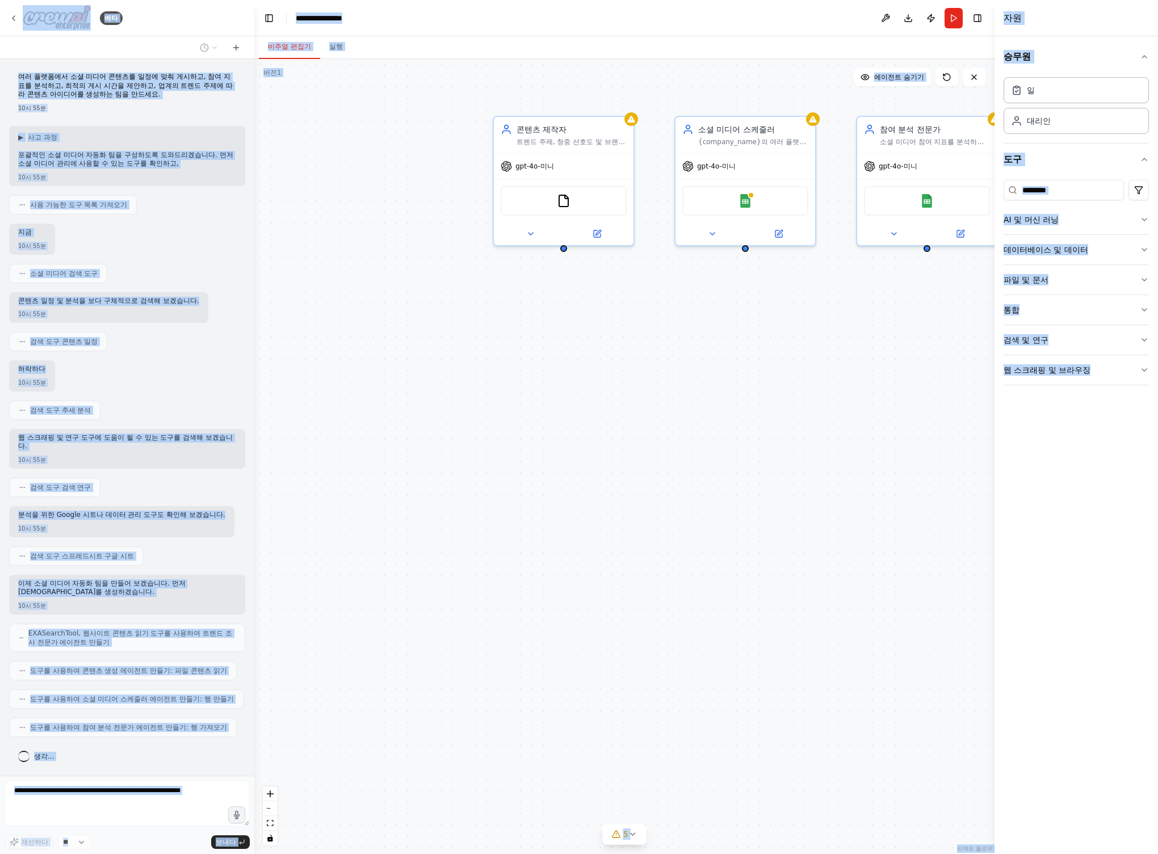
click at [432, 353] on div "콘텐츠 제작자 트렌드 주제, 청중 선호도 및 브랜드 음성 가이드라인을 기반으로 {산업}에 대한 매력적이고 플랫폼별 소셜 미디어 콘텐츠 아이디어…" at bounding box center [624, 456] width 740 height 795
click at [414, 242] on div "콘텐츠 제작자 트렌드 주제, 청중 선호도 및 브랜드 음성 가이드라인을 기반으로 {산업}에 대한 매력적이고 플랫폼별 소셜 미디어 콘텐츠 아이디어…" at bounding box center [624, 456] width 740 height 795
click at [167, 231] on div "지금 10시 55분" at bounding box center [127, 239] width 236 height 31
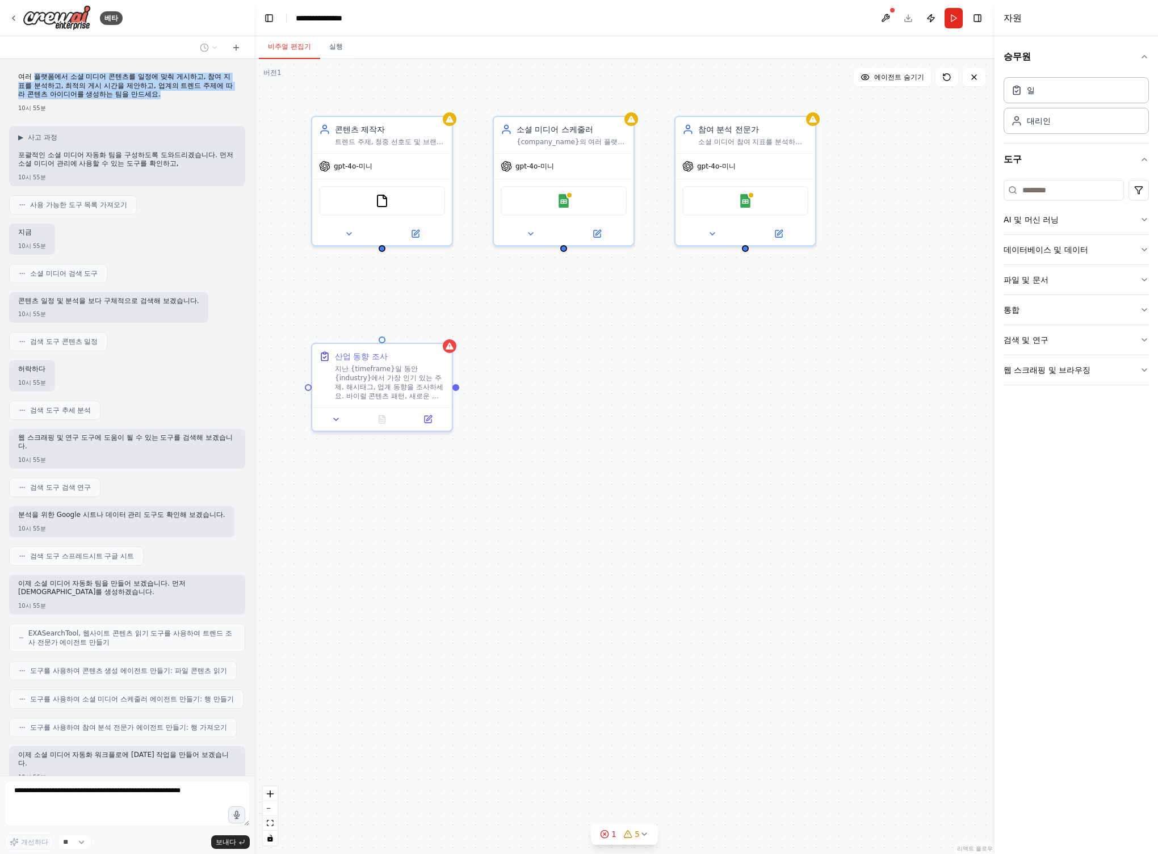
drag, startPoint x: 32, startPoint y: 75, endPoint x: 138, endPoint y: 102, distance: 109.4
click at [181, 103] on div "여러 플랫폼에서 소셜 미디어 콘텐츠를 일정에 맞춰 게시하고, 참여 지표를 분석하고, 최적의 게시 시간을 제안하고, 업계의 트렌드 주제에 따라 …" at bounding box center [127, 92] width 236 height 49
click at [137, 102] on div "여러 플랫폼에서 소셜 미디어 콘텐츠를 일정에 맞춰 게시하고, 참여 지표를 분석하고, 최적의 게시 시간을 제안하고, 업계의 트렌드 주제에 따라 …" at bounding box center [127, 92] width 236 height 49
drag, startPoint x: 107, startPoint y: 102, endPoint x: 100, endPoint y: 103, distance: 6.9
click at [103, 102] on div "여러 플랫폼에서 소셜 미디어 콘텐츠를 일정에 맞춰 게시하고, 참여 지표를 분석하고, 최적의 게시 시간을 제안하고, 업계의 트렌드 주제에 따라 …" at bounding box center [127, 92] width 236 height 49
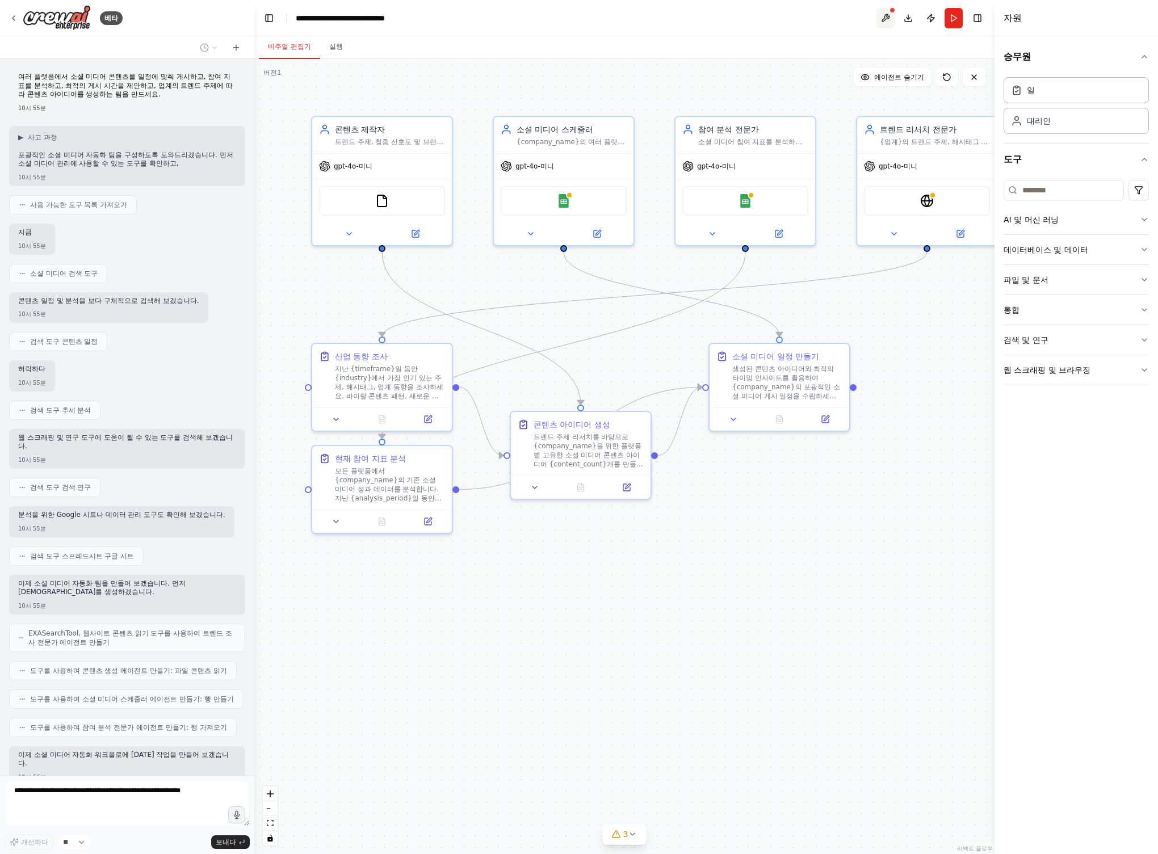
click at [884, 18] on button at bounding box center [885, 18] width 18 height 20
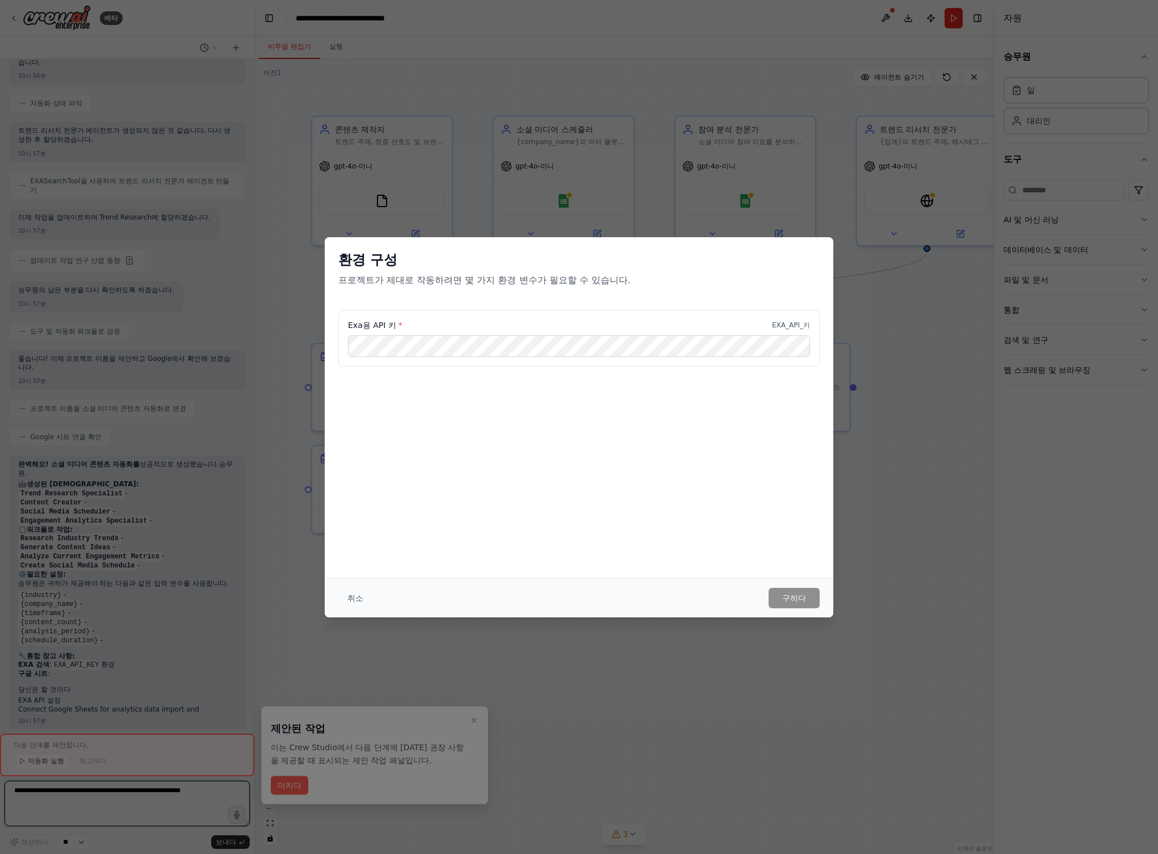
scroll to position [1096, 0]
click at [355, 597] on font "취소" at bounding box center [355, 598] width 16 height 9
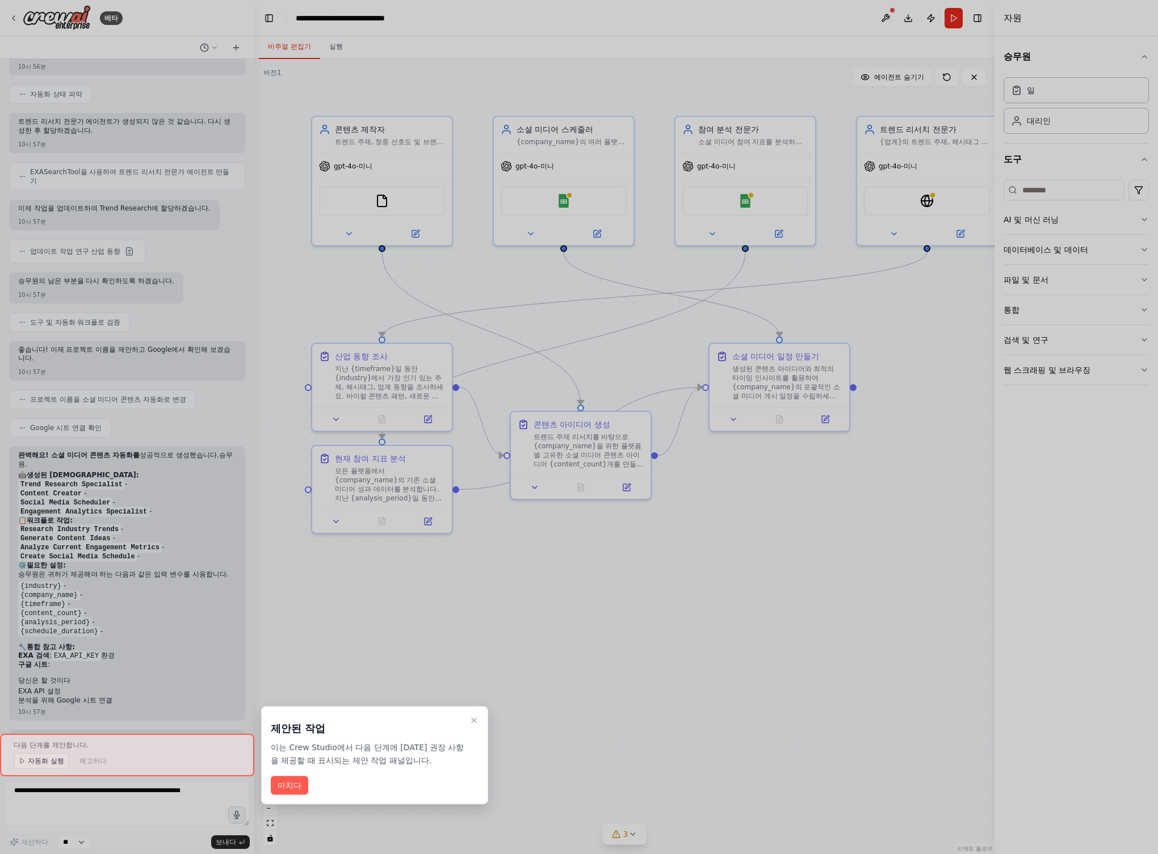
click at [482, 722] on div "제안된 작업 이는 Crew Studio에서 다음 단계에 대한 권장 사항을 제공할 때 표시되는 제안 작업 패널입니다. 마치다" at bounding box center [374, 755] width 227 height 98
click at [475, 721] on icon "연습문제 닫기" at bounding box center [473, 720] width 9 height 9
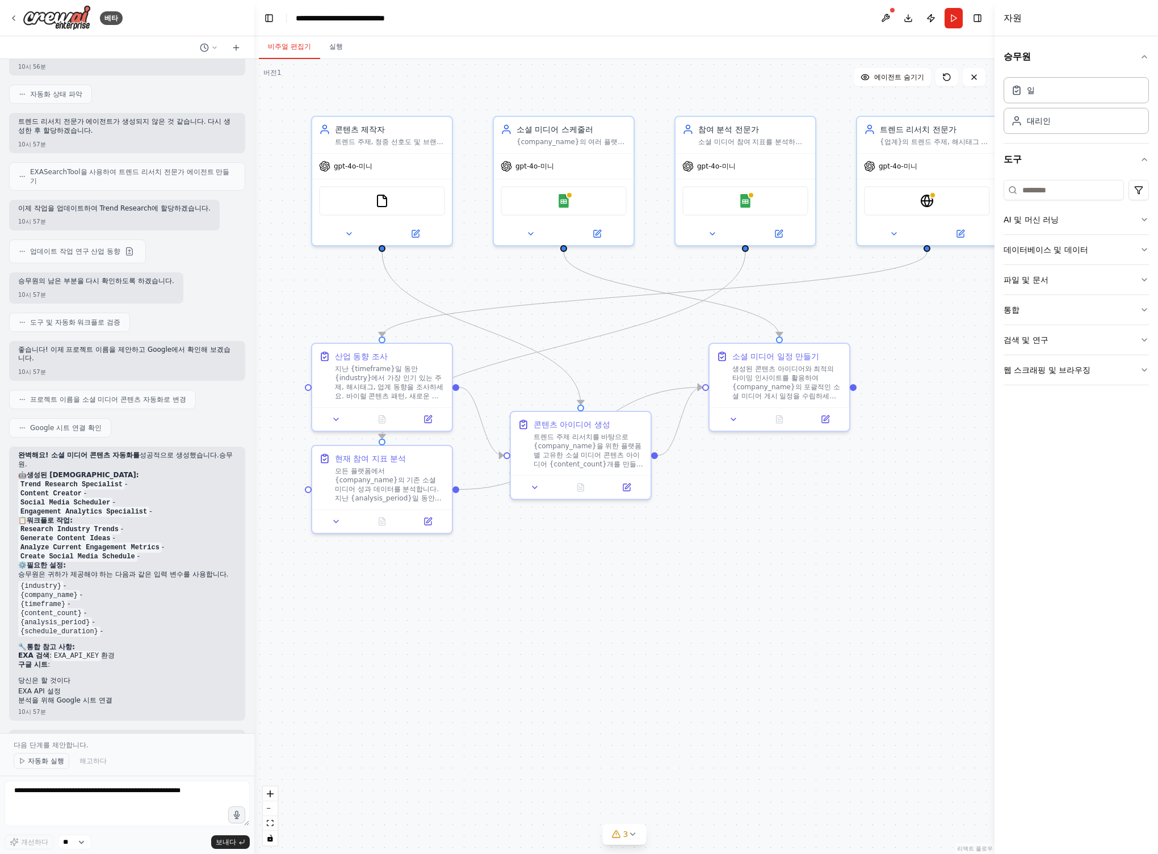
click at [35, 763] on font "자동화 실행" at bounding box center [46, 761] width 36 height 8
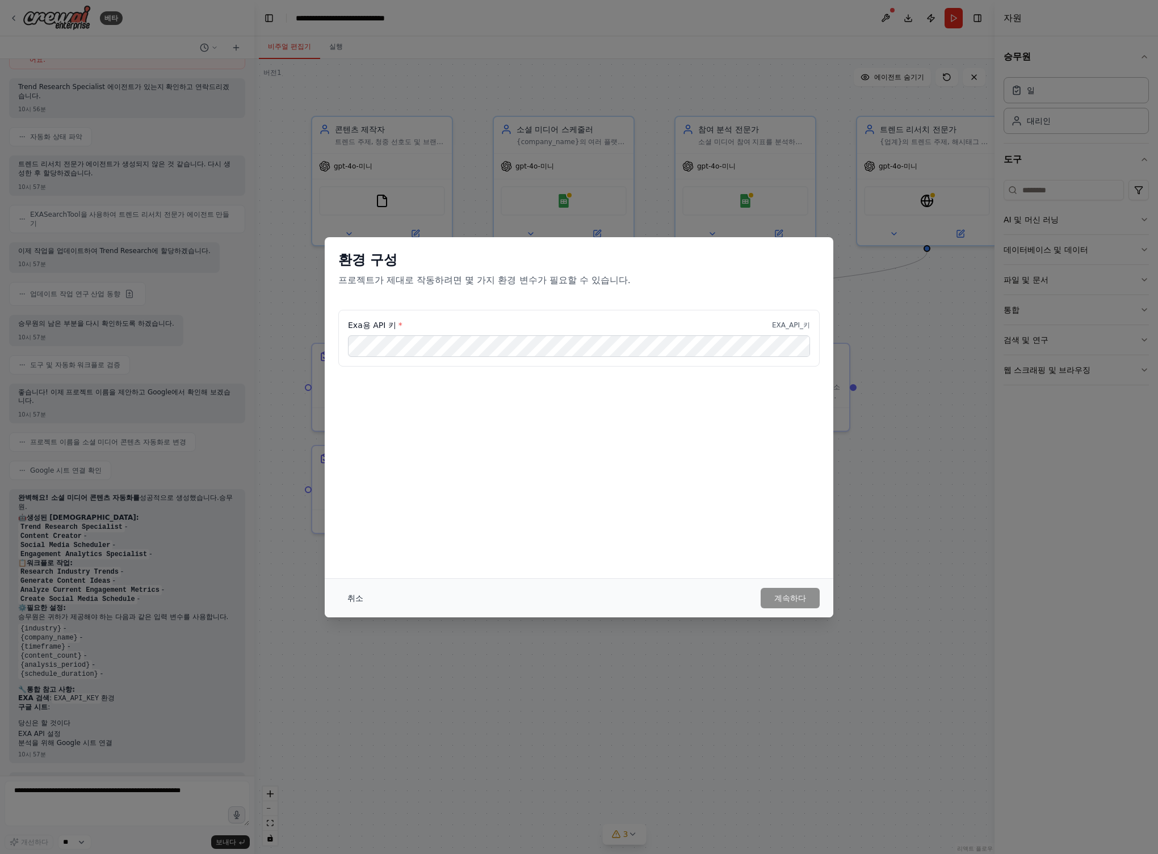
click at [350, 598] on font "취소" at bounding box center [355, 598] width 16 height 9
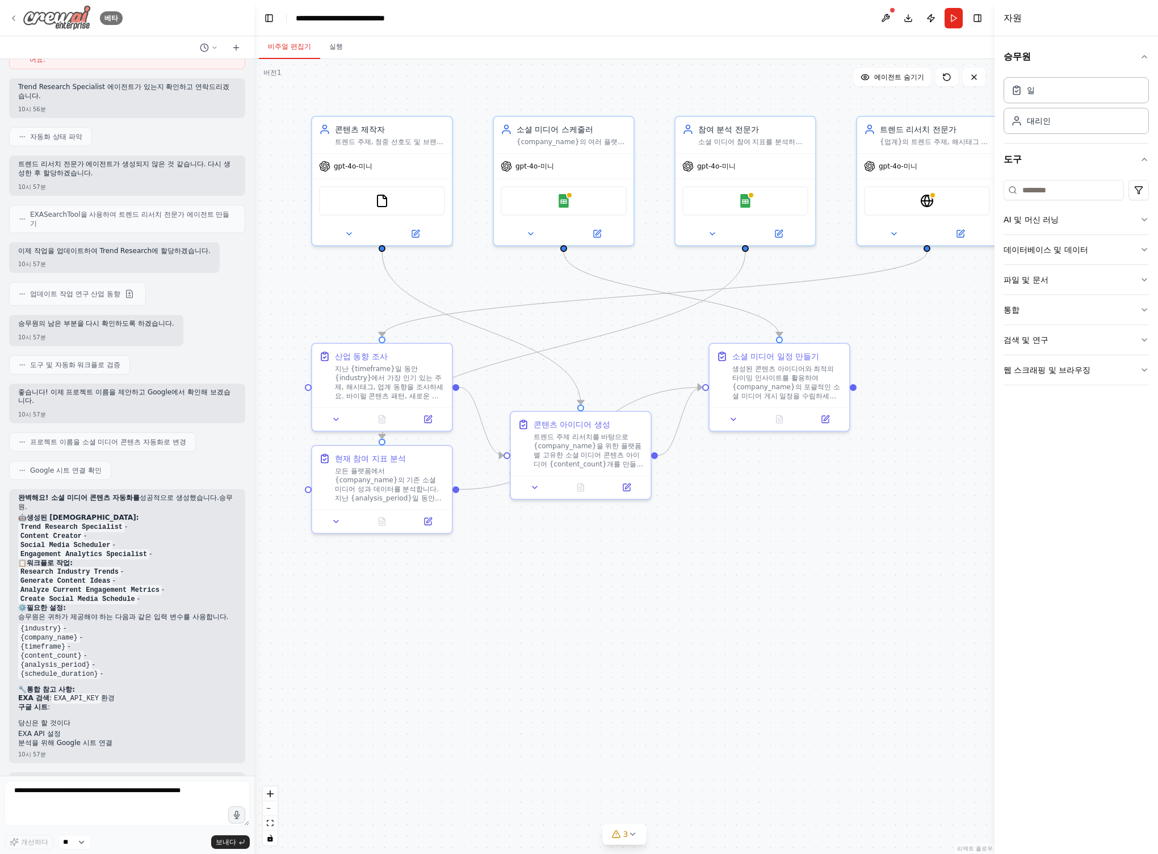
click at [16, 19] on icon at bounding box center [13, 18] width 9 height 9
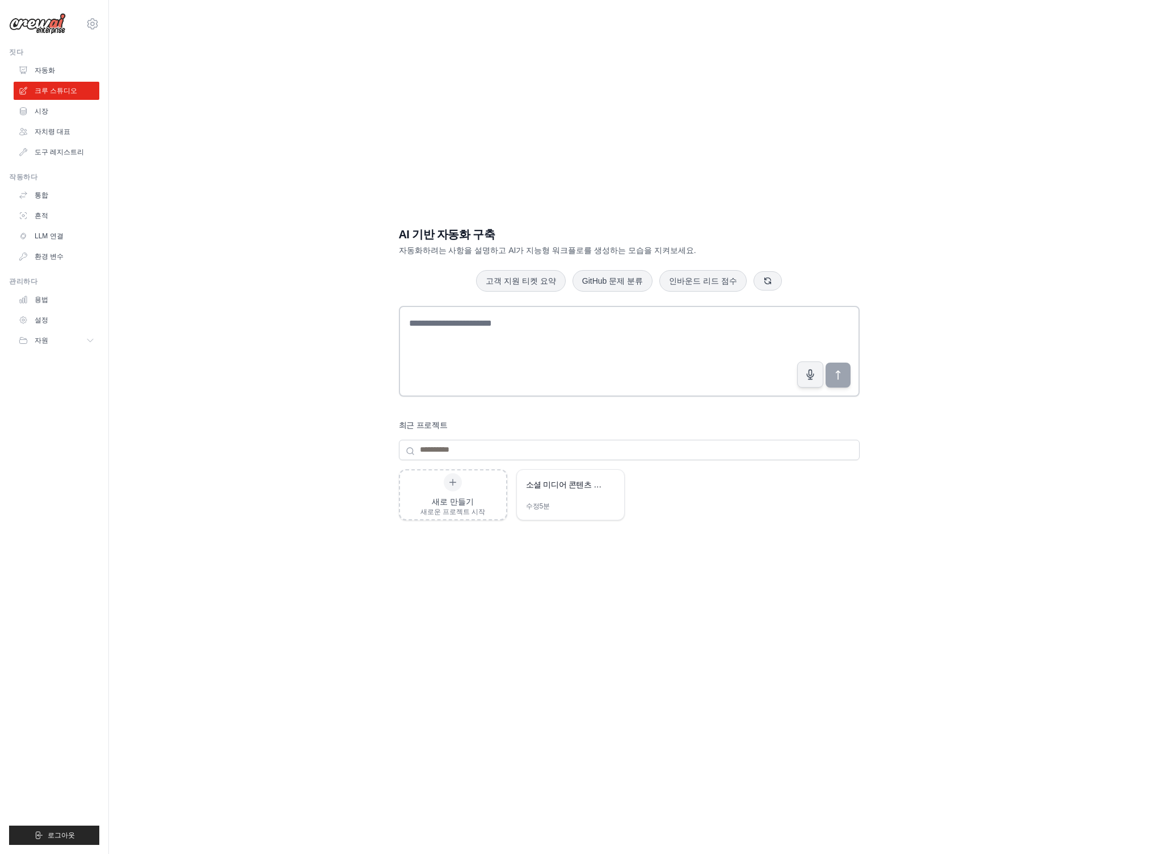
drag, startPoint x: 401, startPoint y: 258, endPoint x: 714, endPoint y: 247, distance: 313.4
click at [696, 251] on div "AI 기반 자동화 구축 자동화하려는 사항을 설명하고 AI가 지능형 워크플로를 생성하는 모습을 지켜보세요. 고객 지원 티켓 요약 GitHub 문…" at bounding box center [629, 438] width 488 height 461
click at [717, 245] on p "자동화하려는 사항을 설명하고 AI가 지능형 워크플로를 생성하는 모습을 지켜보세요." at bounding box center [589, 250] width 381 height 11
drag, startPoint x: 704, startPoint y: 246, endPoint x: 569, endPoint y: 200, distance: 142.1
click at [432, 239] on div "AI 기반 자동화 구축 자동화하려는 사항을 설명하고 AI가 지능형 워크플로를 생성하는 모습을 지켜보세요." at bounding box center [589, 241] width 381 height 30
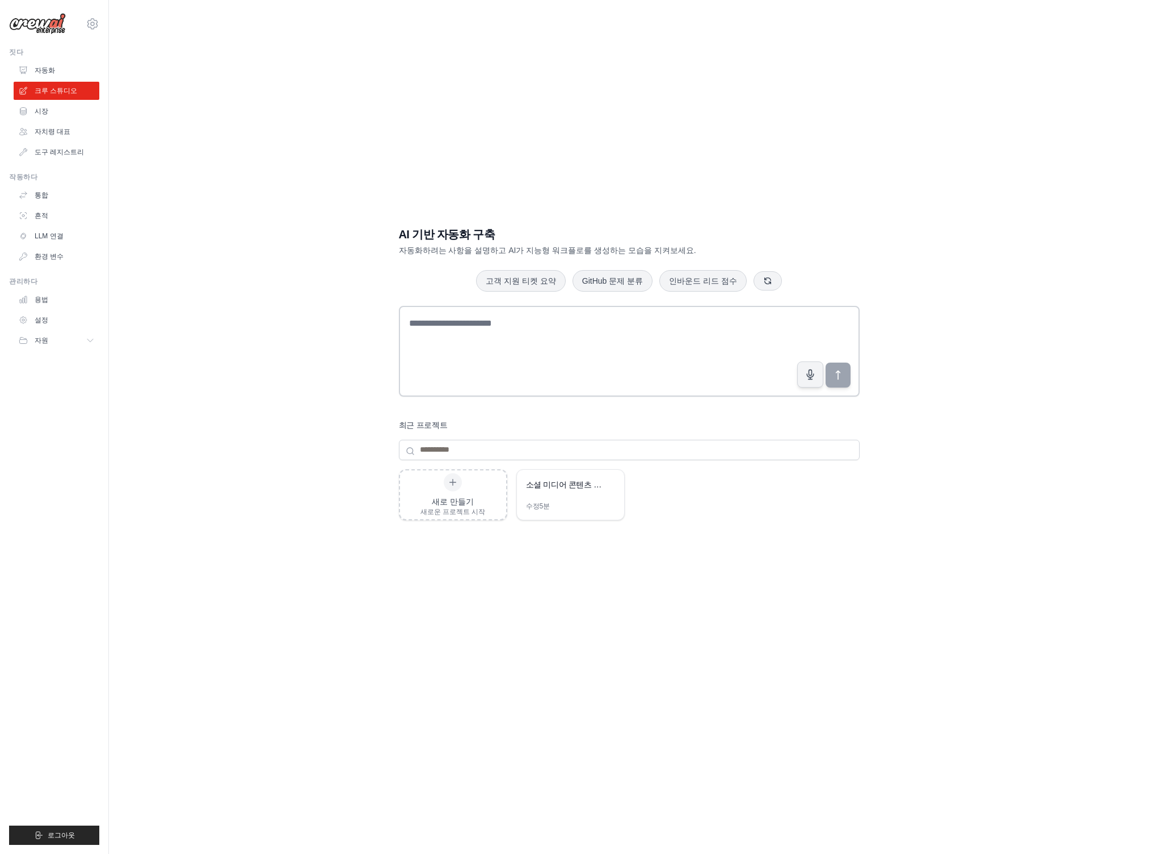
click at [655, 212] on div "AI 기반 자동화 구축 자동화하려는 사항을 설명하고 AI가 지능형 워크플로를 생성하는 모습을 지켜보세요. 고객 지원 티켓 요약 GitHub 문…" at bounding box center [629, 438] width 488 height 461
click at [441, 327] on textarea at bounding box center [629, 351] width 461 height 91
click at [44, 110] on font "시장" at bounding box center [43, 111] width 14 height 8
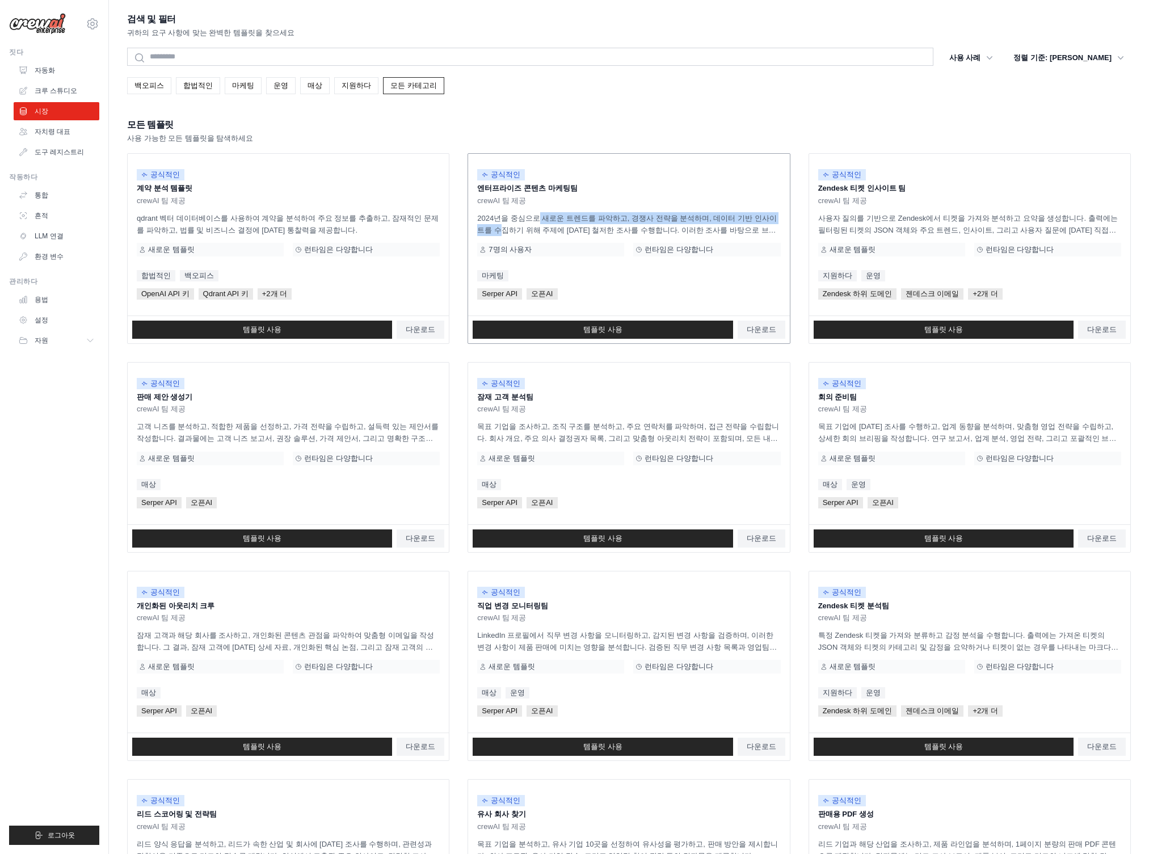
drag, startPoint x: 524, startPoint y: 219, endPoint x: 726, endPoint y: 224, distance: 201.5
click at [726, 224] on p "2024년을 중심으로 새로운 트렌드를 파악하고, 경쟁사 전략을 분석하며, 데이터 기반 인사이트를 수집하기 위해 주제에 [DATE] 철저한 조사…" at bounding box center [628, 224] width 303 height 24
drag, startPoint x: 605, startPoint y: 222, endPoint x: 720, endPoint y: 221, distance: 114.6
click at [720, 221] on p "2024년을 중심으로 새로운 트렌드를 파악하고, 경쟁사 전략을 분석하며, 데이터 기반 인사이트를 수집하기 위해 주제에 [DATE] 철저한 조사…" at bounding box center [628, 224] width 303 height 24
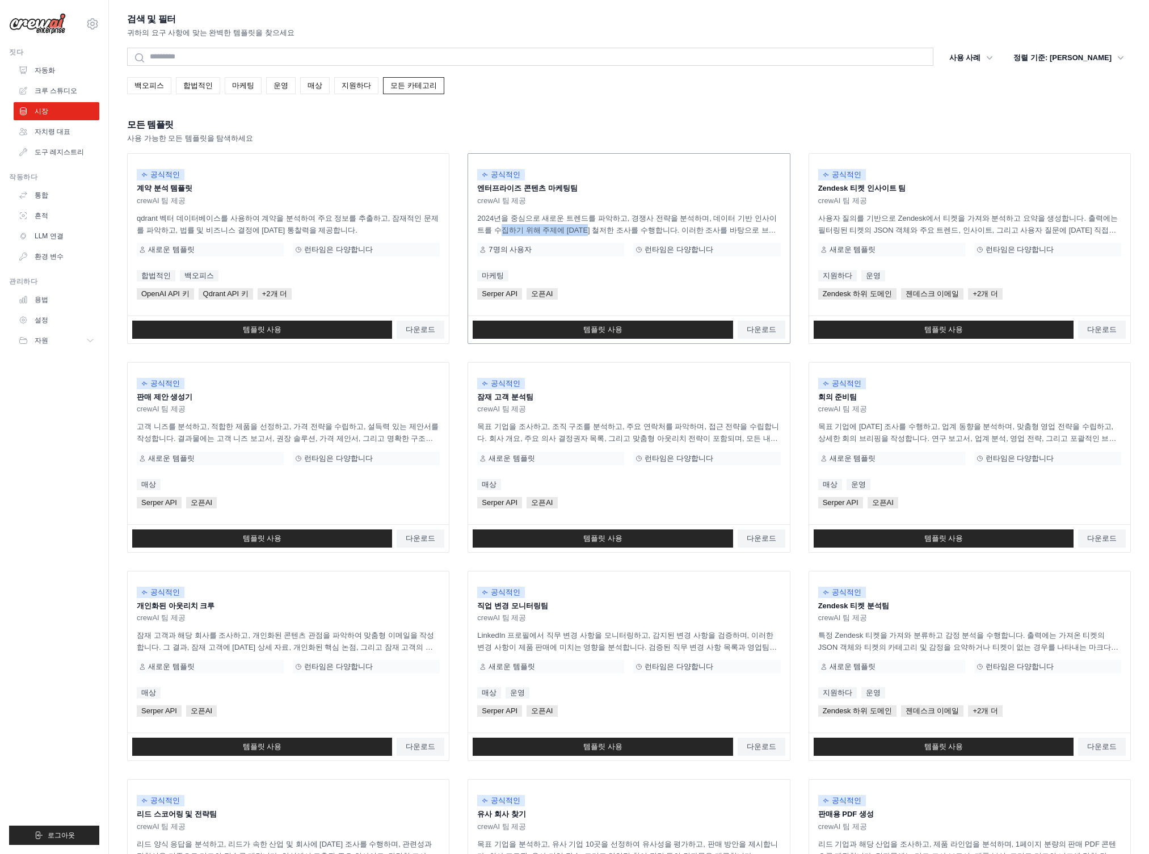
click at [720, 221] on font "2024년을 중심으로 새로운 트렌드를 파악하고, 경쟁사 전략을 분석하며, 데이터 기반 인사이트를 수집하기 위해 주제에 [DATE] 철저한 조사…" at bounding box center [626, 248] width 299 height 69
drag, startPoint x: 645, startPoint y: 232, endPoint x: 493, endPoint y: 221, distance: 152.5
click at [499, 224] on p "2024년을 중심으로 새로운 트렌드를 파악하고, 경쟁사 전략을 분석하며, 데이터 기반 인사이트를 수집하기 위해 주제에 [DATE] 철저한 조사…" at bounding box center [628, 224] width 303 height 24
click at [610, 213] on p "2024년을 중심으로 새로운 트렌드를 파악하고, 경쟁사 전략을 분석하며, 데이터 기반 인사이트를 수집하기 위해 주제에 [DATE] 철저한 조사…" at bounding box center [628, 224] width 303 height 24
click at [609, 143] on div "모든 템플릿 사용 가능한 모든 템플릿을 탐색하세요" at bounding box center [629, 130] width 1004 height 27
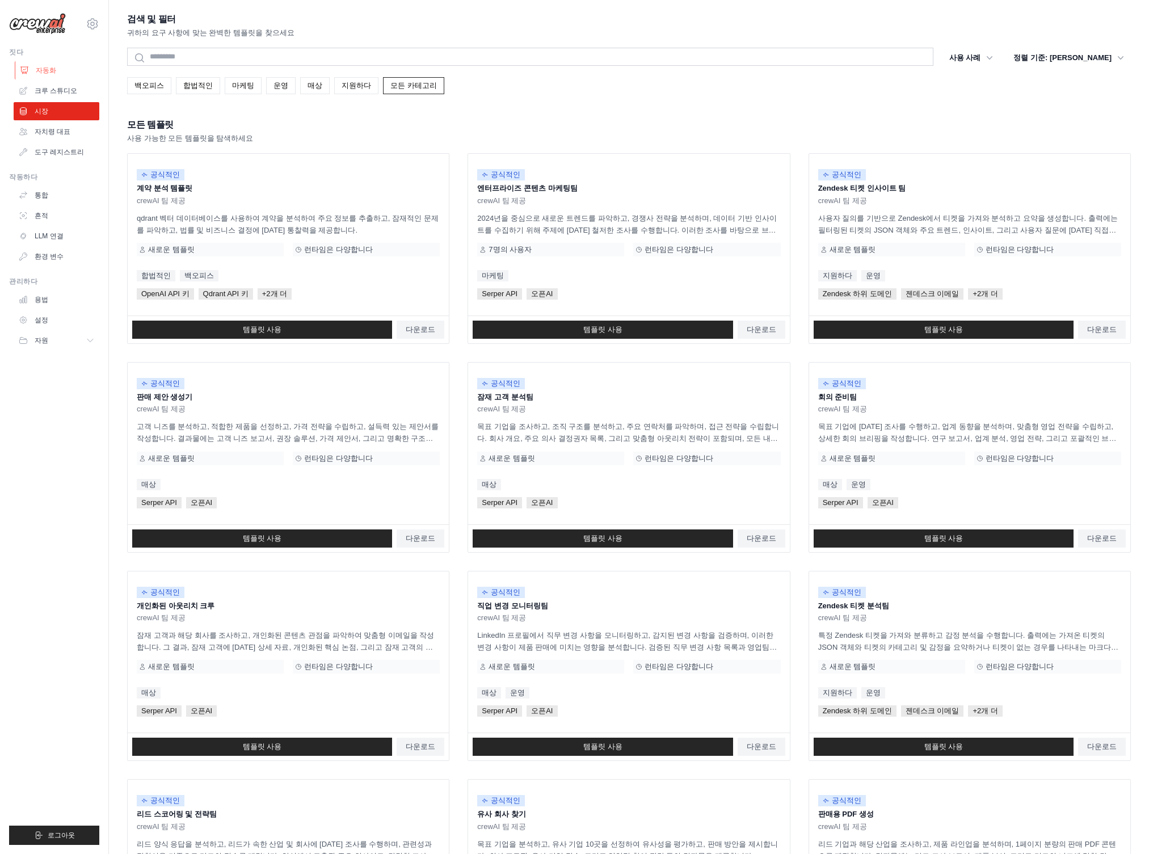
click at [40, 68] on font "자동화" at bounding box center [46, 70] width 20 height 8
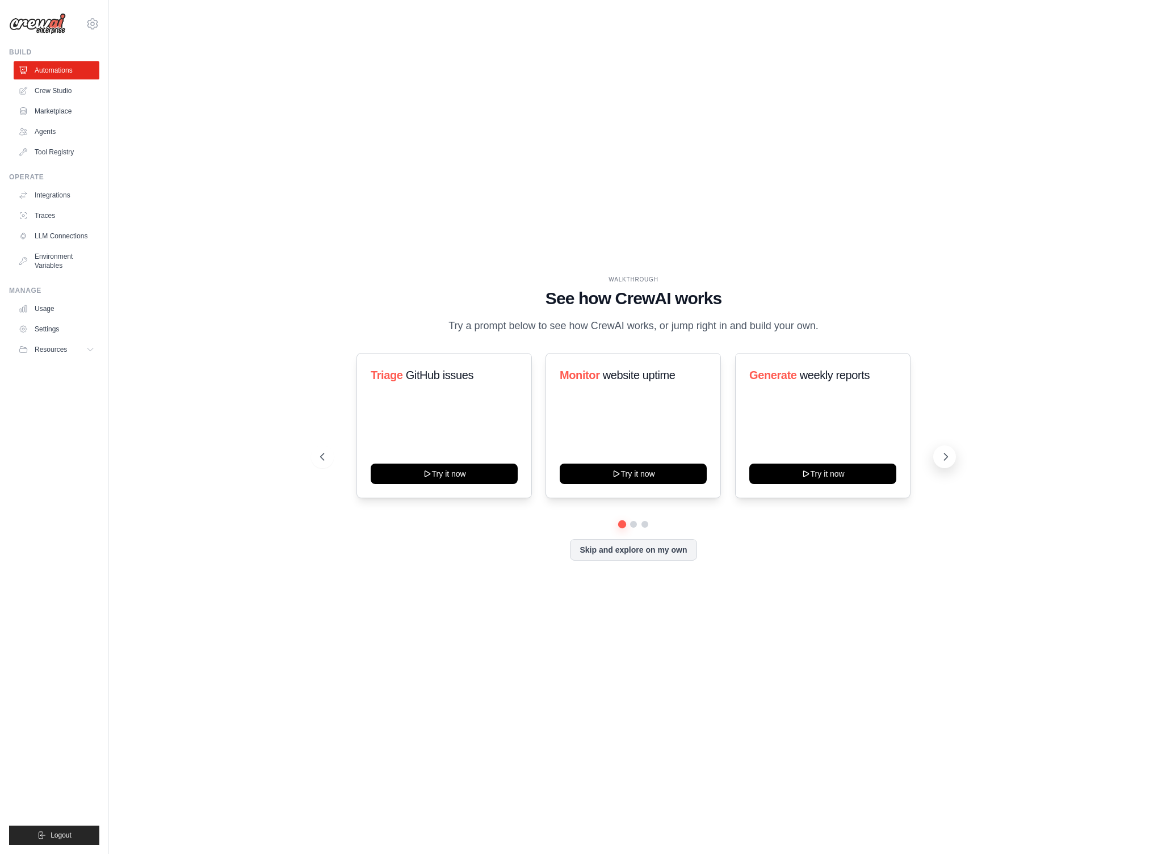
click at [952, 464] on button at bounding box center [944, 456] width 23 height 23
click at [44, 94] on link "Crew Studio" at bounding box center [58, 91] width 86 height 18
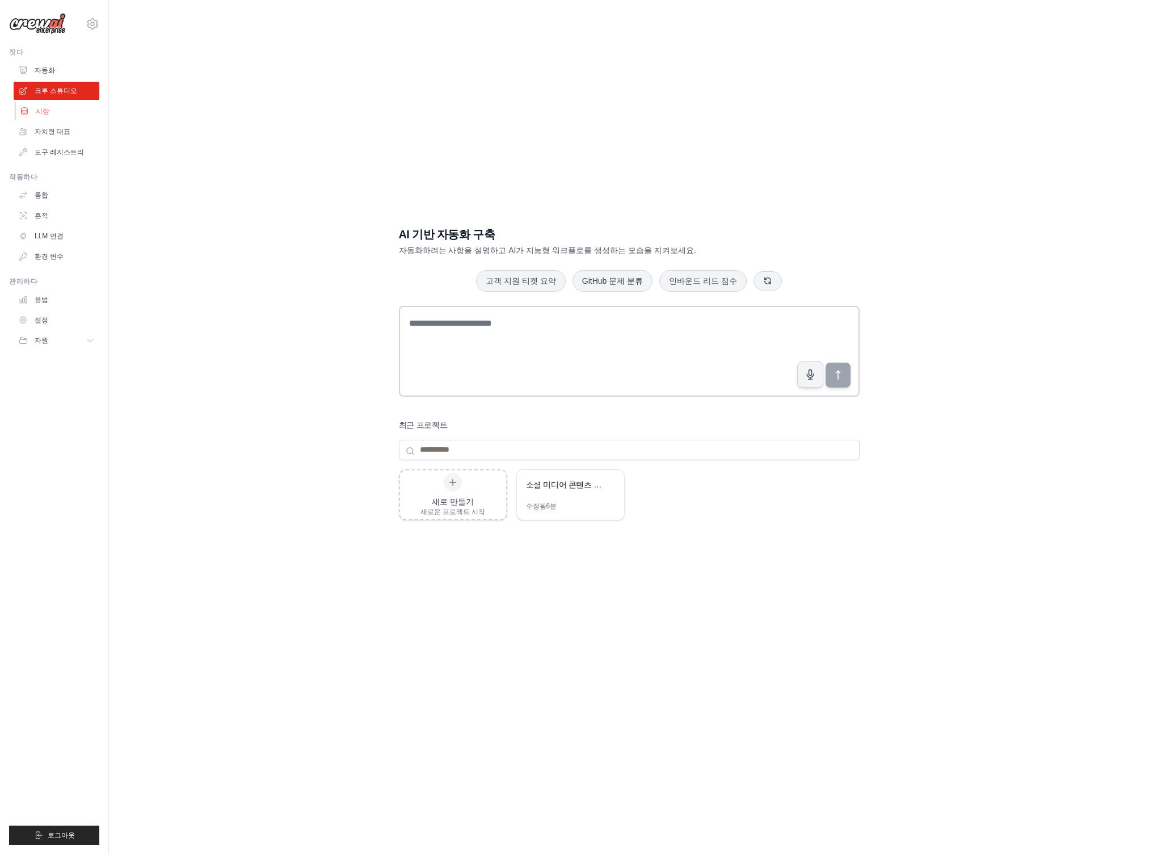
click at [41, 113] on font "시장" at bounding box center [43, 111] width 14 height 8
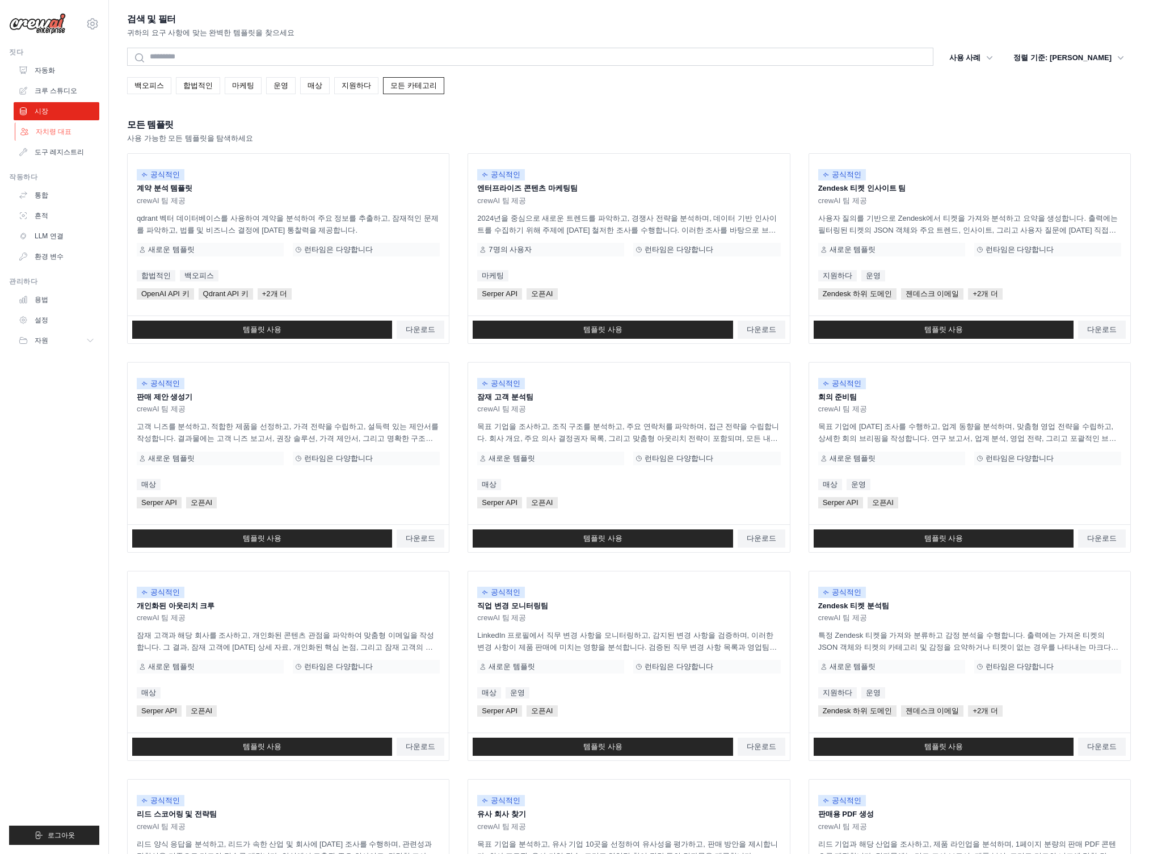
click at [58, 134] on font "자치령 대표" at bounding box center [54, 132] width 36 height 8
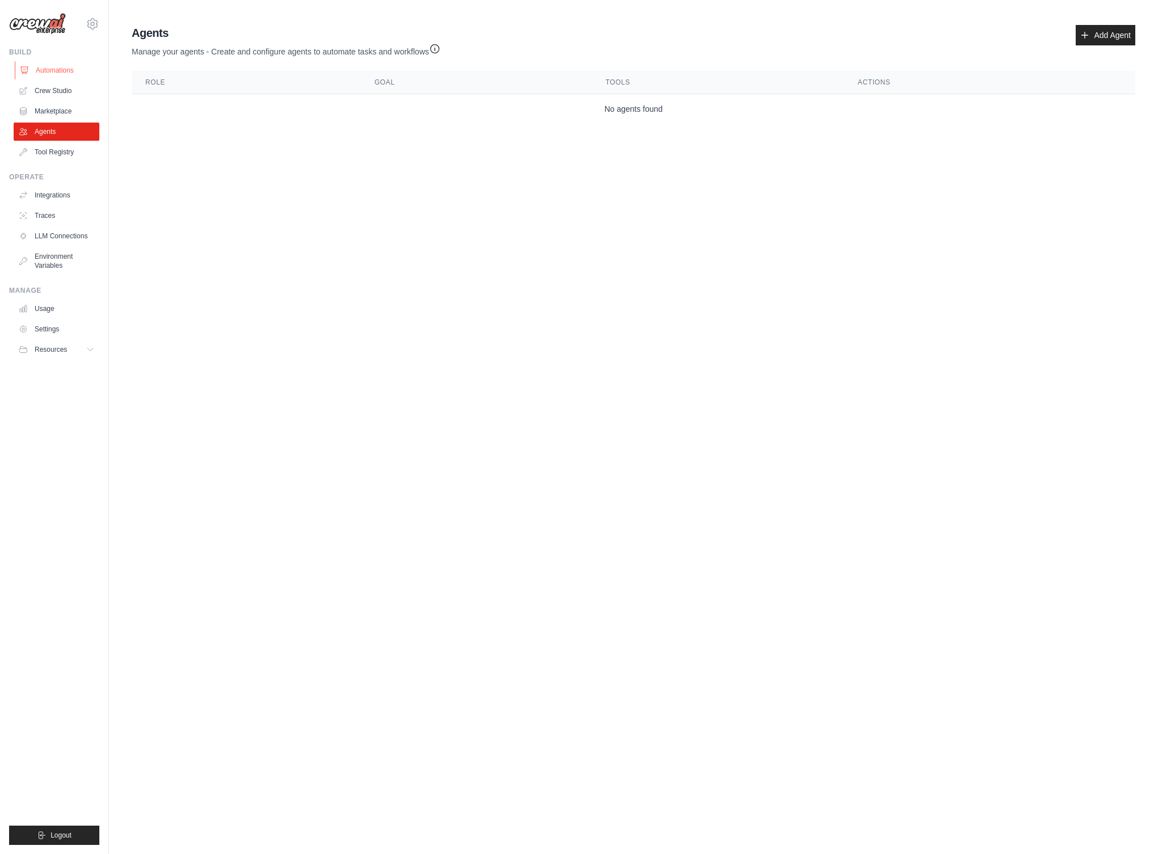
click at [60, 70] on link "Automations" at bounding box center [58, 70] width 86 height 18
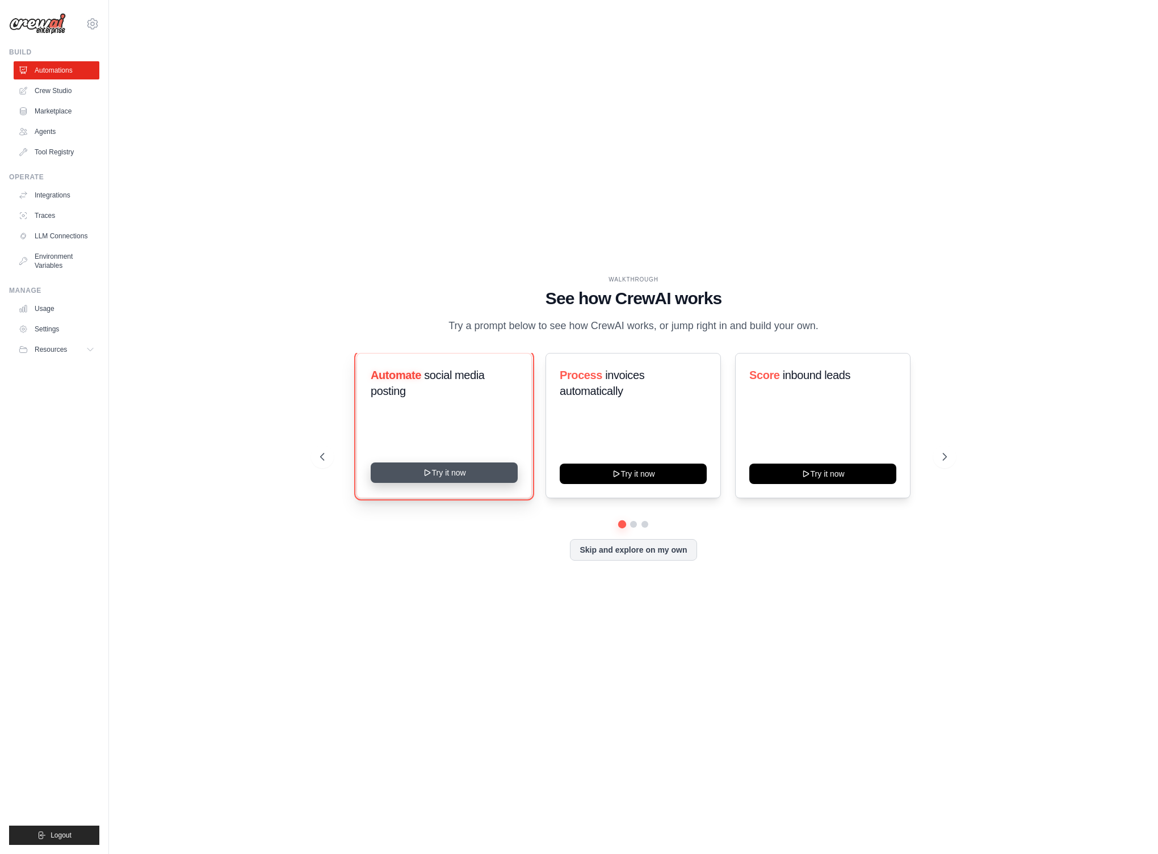
click at [439, 481] on button "Try it now" at bounding box center [444, 472] width 147 height 20
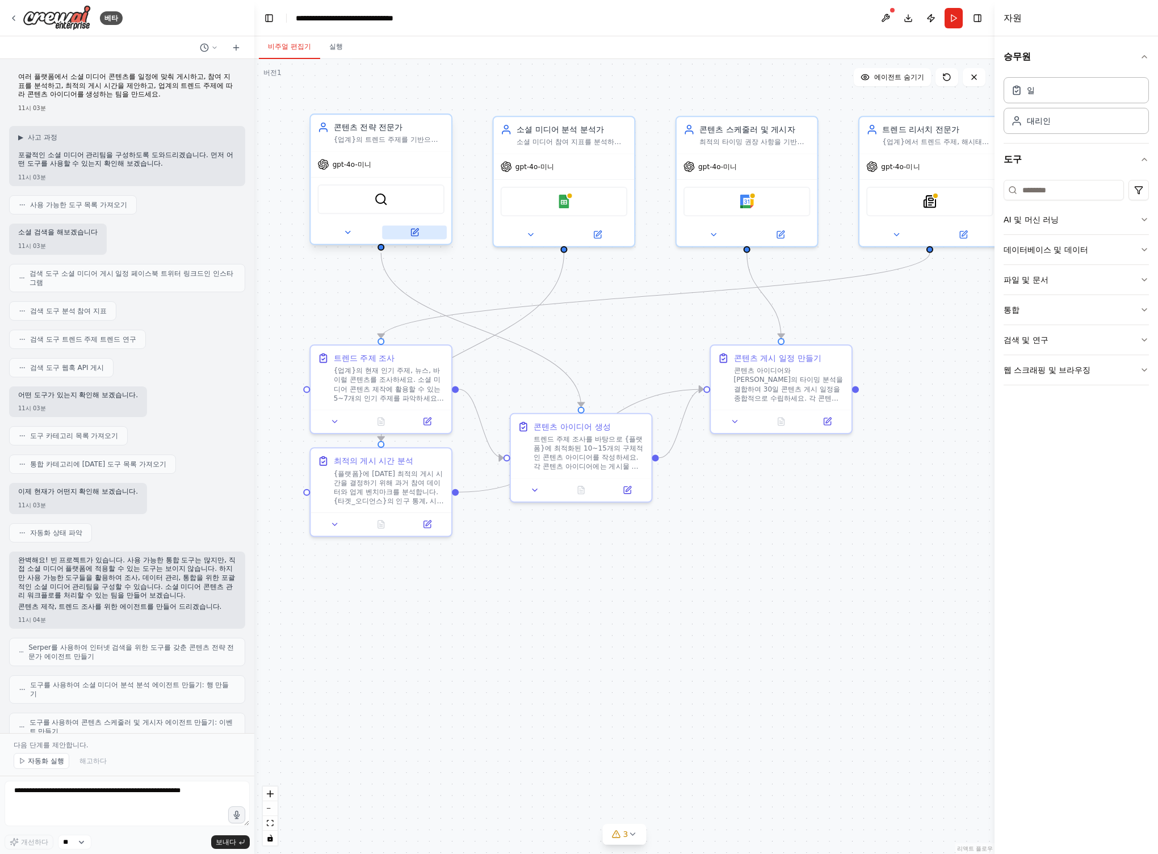
click at [414, 234] on icon at bounding box center [414, 232] width 7 height 7
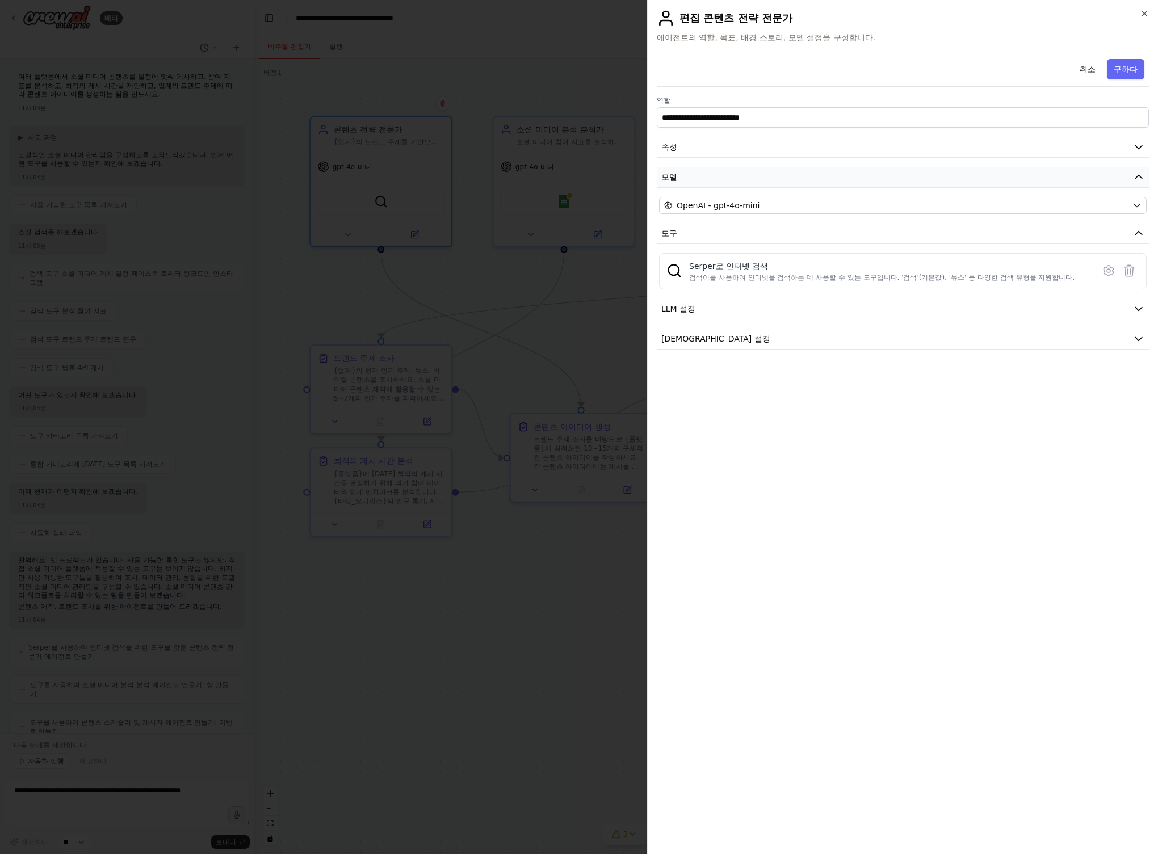
click at [947, 184] on button "모델" at bounding box center [903, 177] width 492 height 21
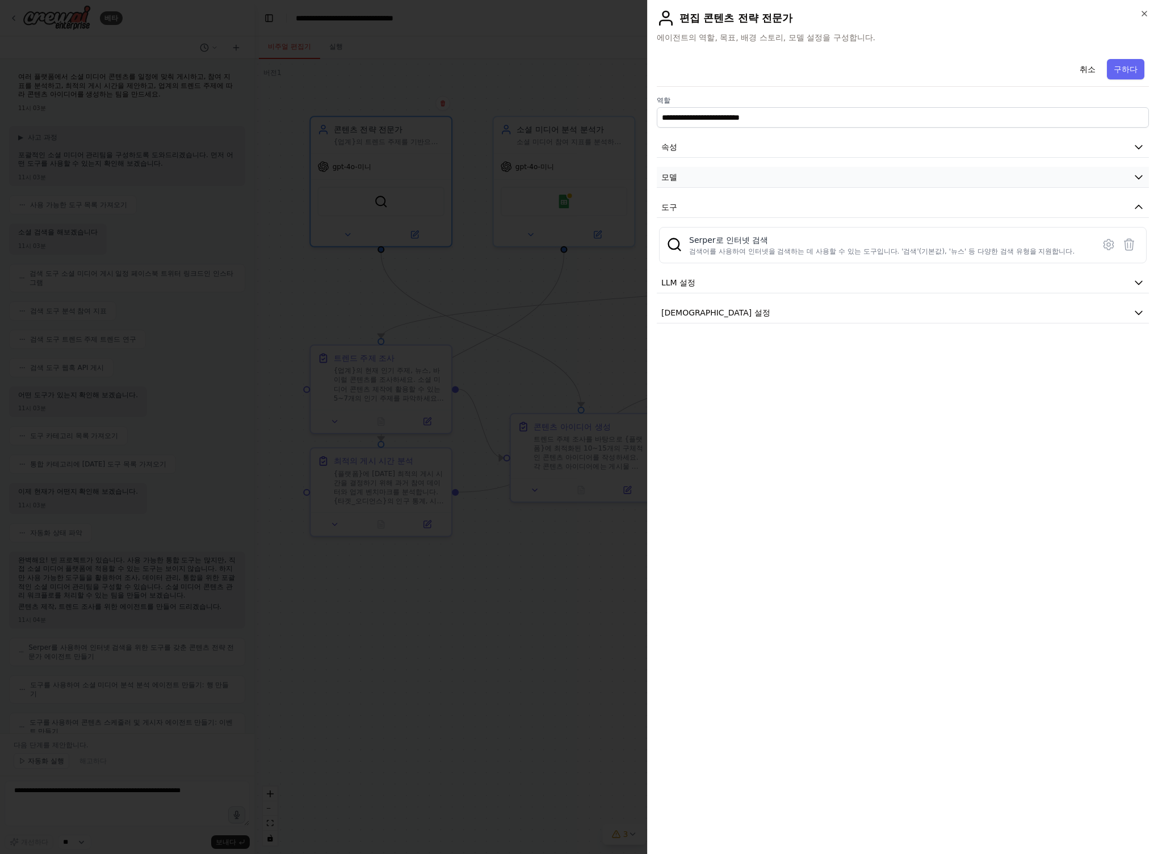
click at [826, 184] on button "모델" at bounding box center [903, 177] width 492 height 21
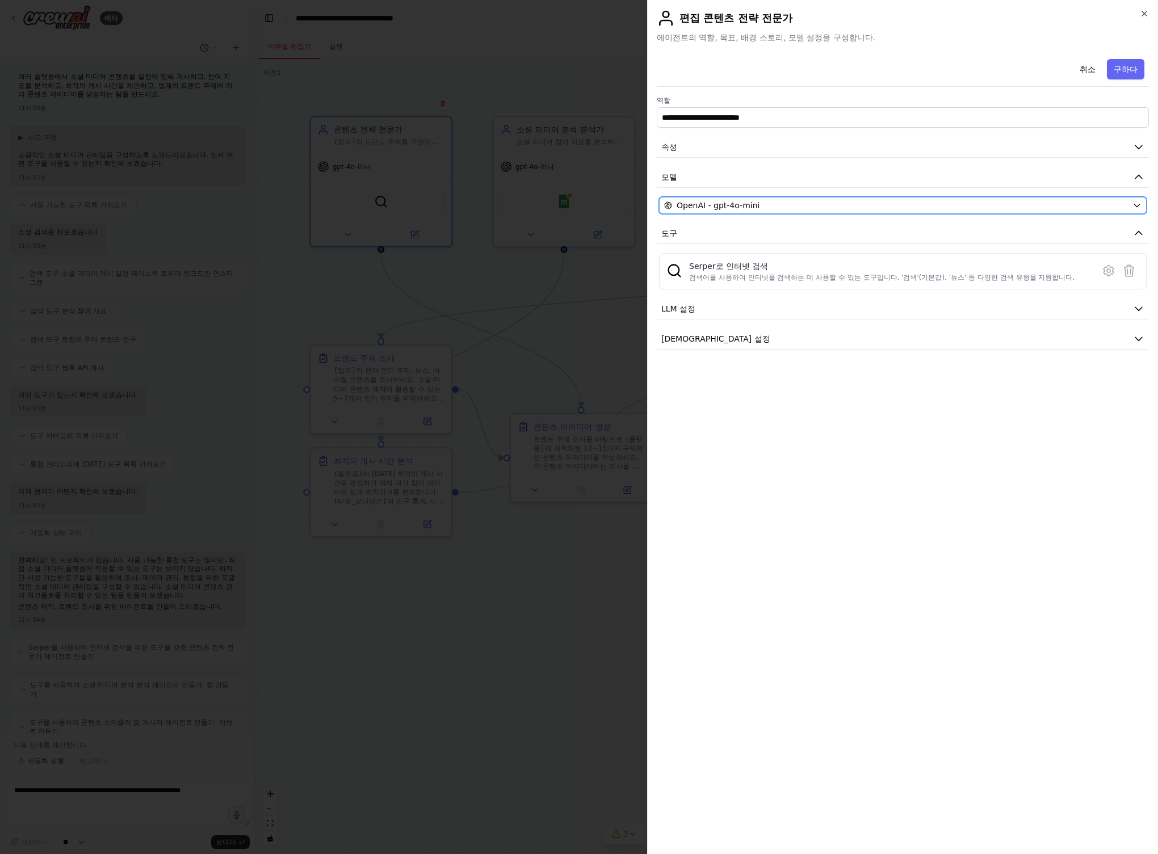
click at [747, 202] on span "OpenAI - gpt-4o-mini" at bounding box center [717, 205] width 83 height 11
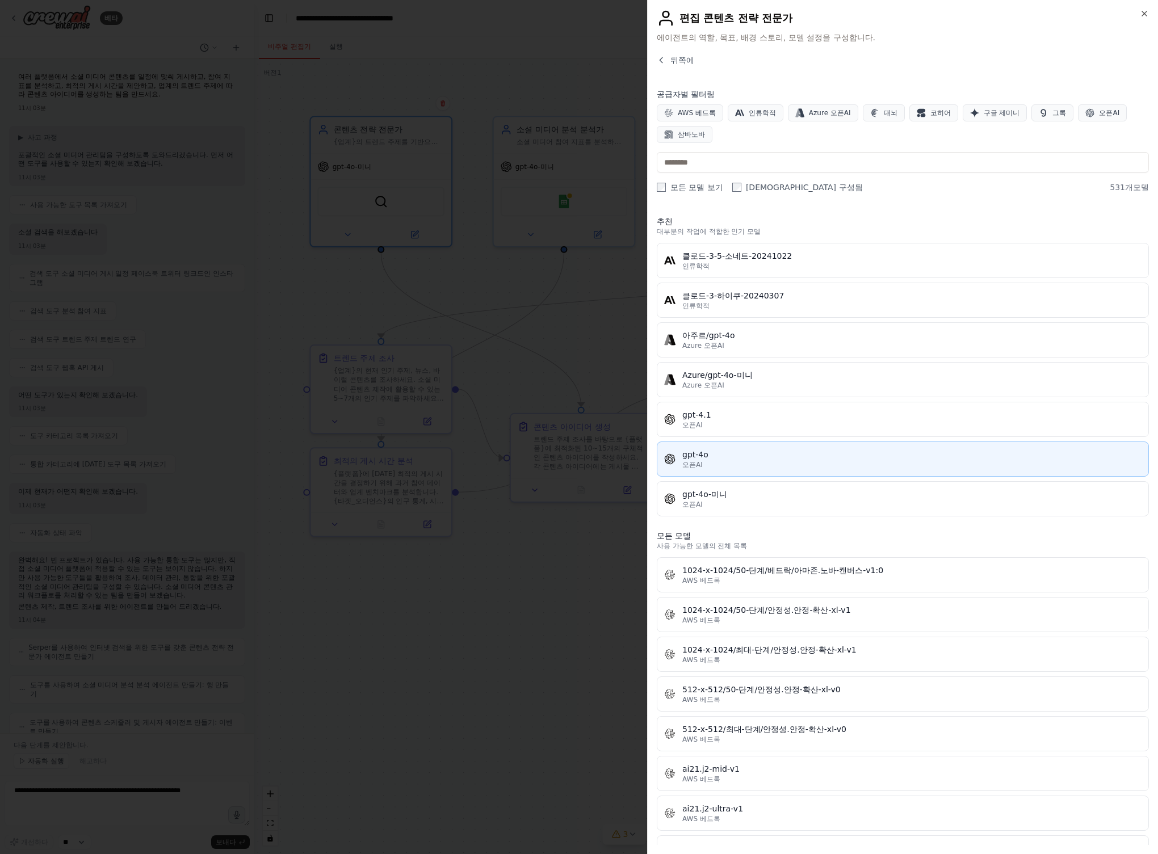
click at [729, 462] on div "오픈AI" at bounding box center [911, 464] width 459 height 9
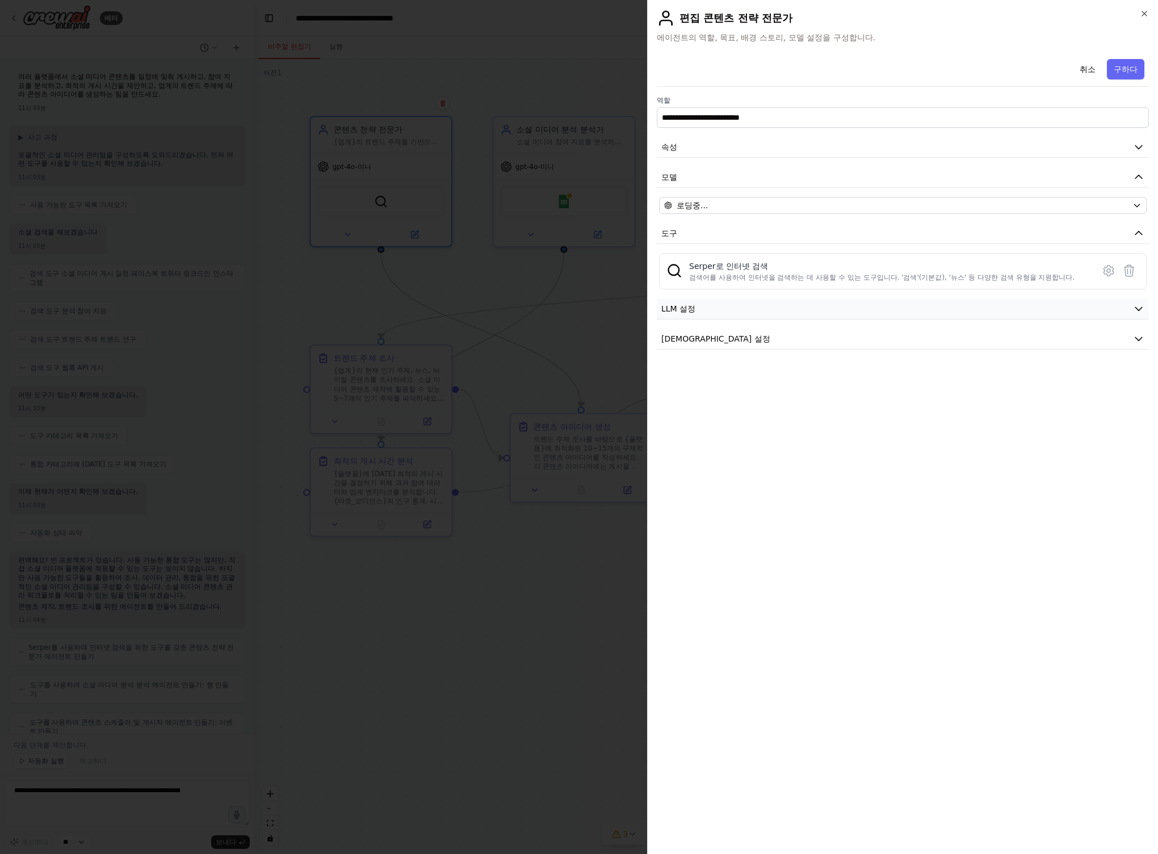
click at [748, 311] on button "LLM 설정" at bounding box center [903, 308] width 492 height 21
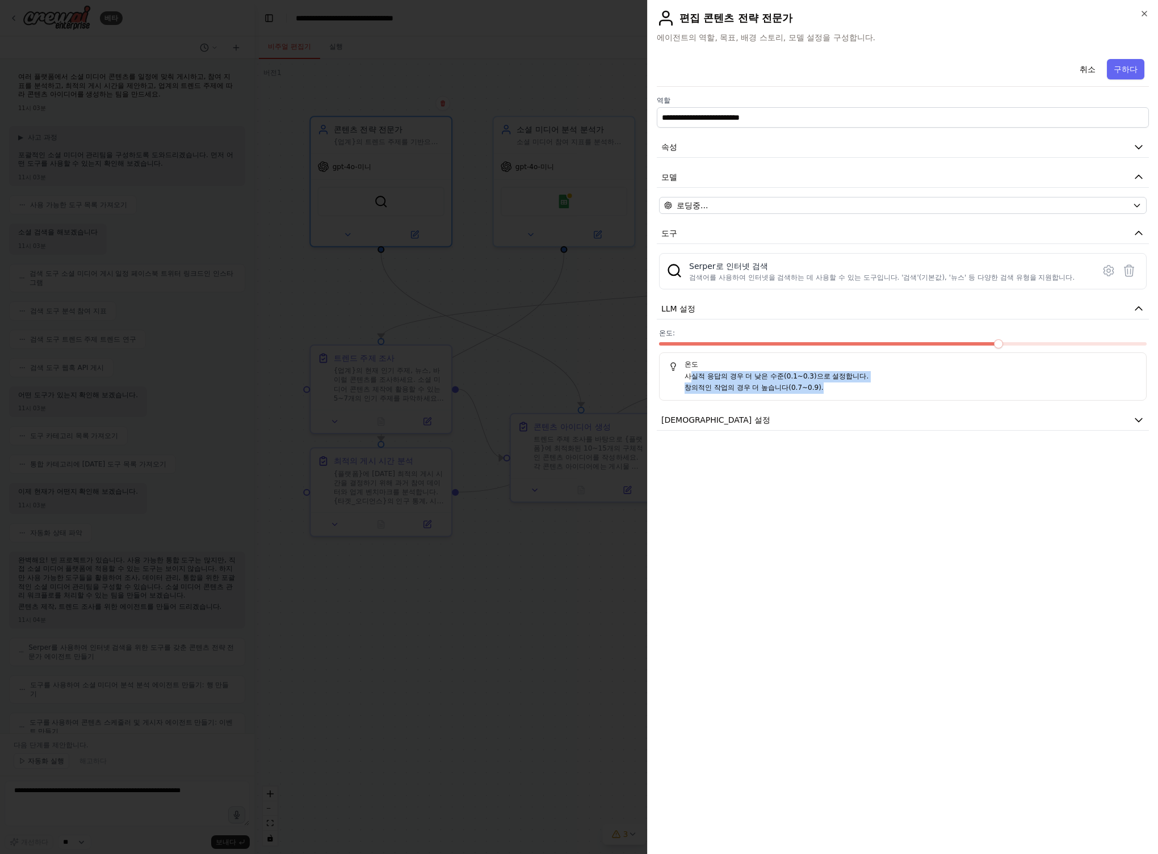
drag, startPoint x: 687, startPoint y: 377, endPoint x: 860, endPoint y: 384, distance: 172.6
click at [860, 384] on div "사실적 응답의 경우 더 낮은 수준(0.1~0.3)으로 설정합니다. 창의적인 작업의 경우 더 높습니다(0.7~0.9)." at bounding box center [902, 382] width 468 height 22
click at [831, 383] on p "창의적인 작업의 경우 더 높습니다(0.7~0.9)." at bounding box center [910, 387] width 452 height 11
drag, startPoint x: 818, startPoint y: 382, endPoint x: 686, endPoint y: 368, distance: 133.0
click at [686, 368] on div "온도 사실적 응답의 경우 더 낮은 수준(0.1~0.3)으로 설정합니다. 창의적인 작업의 경우 더 높습니다(0.7~0.9)." at bounding box center [902, 376] width 487 height 48
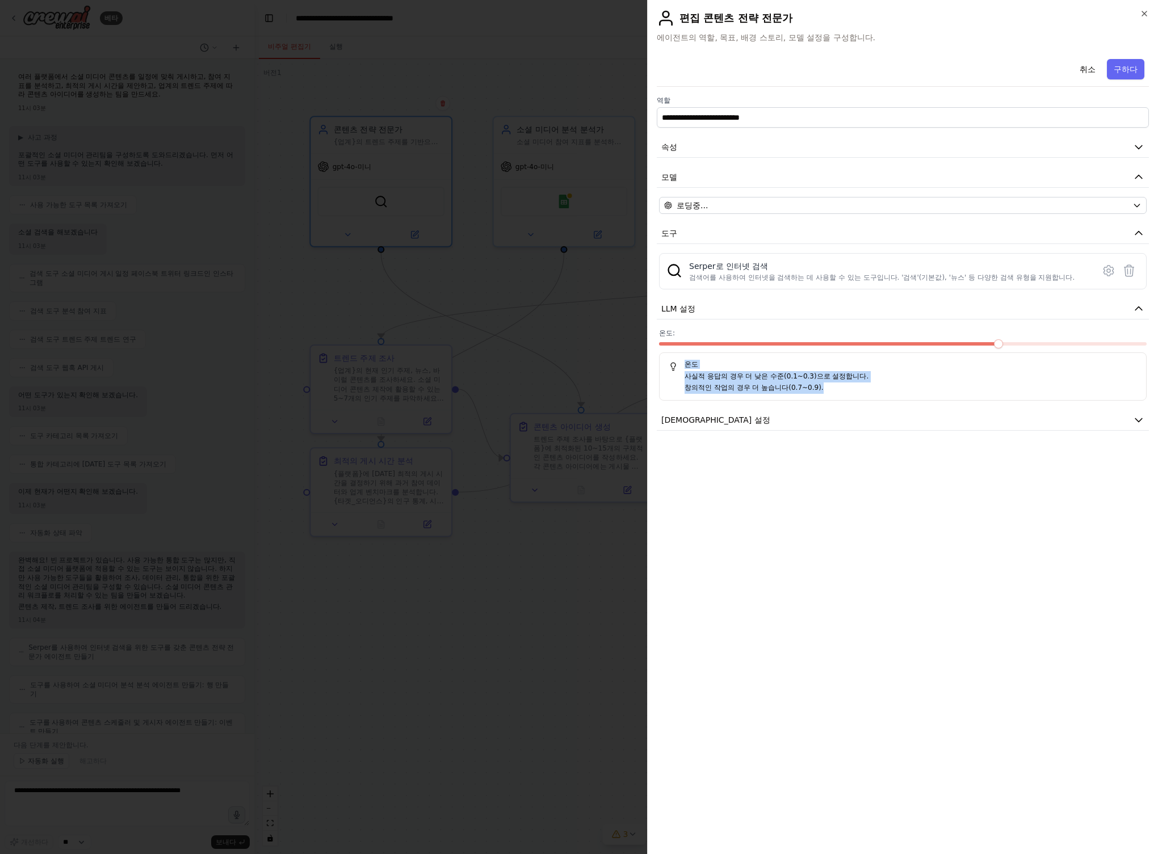
click at [792, 368] on h5 "온도" at bounding box center [902, 364] width 468 height 9
click at [1003, 343] on span at bounding box center [998, 343] width 9 height 9
click at [731, 424] on button "[DEMOGRAPHIC_DATA] 설정" at bounding box center [903, 420] width 492 height 21
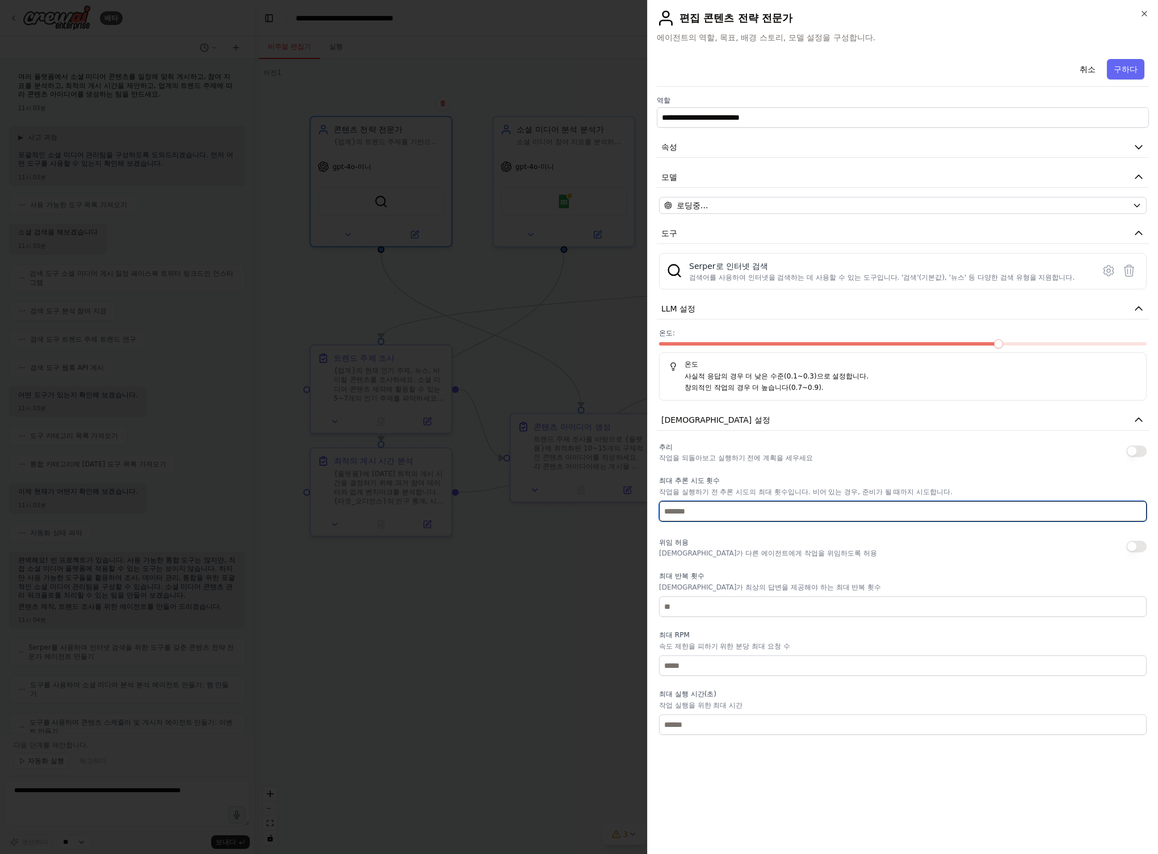
click at [721, 514] on input "number" at bounding box center [902, 511] width 487 height 20
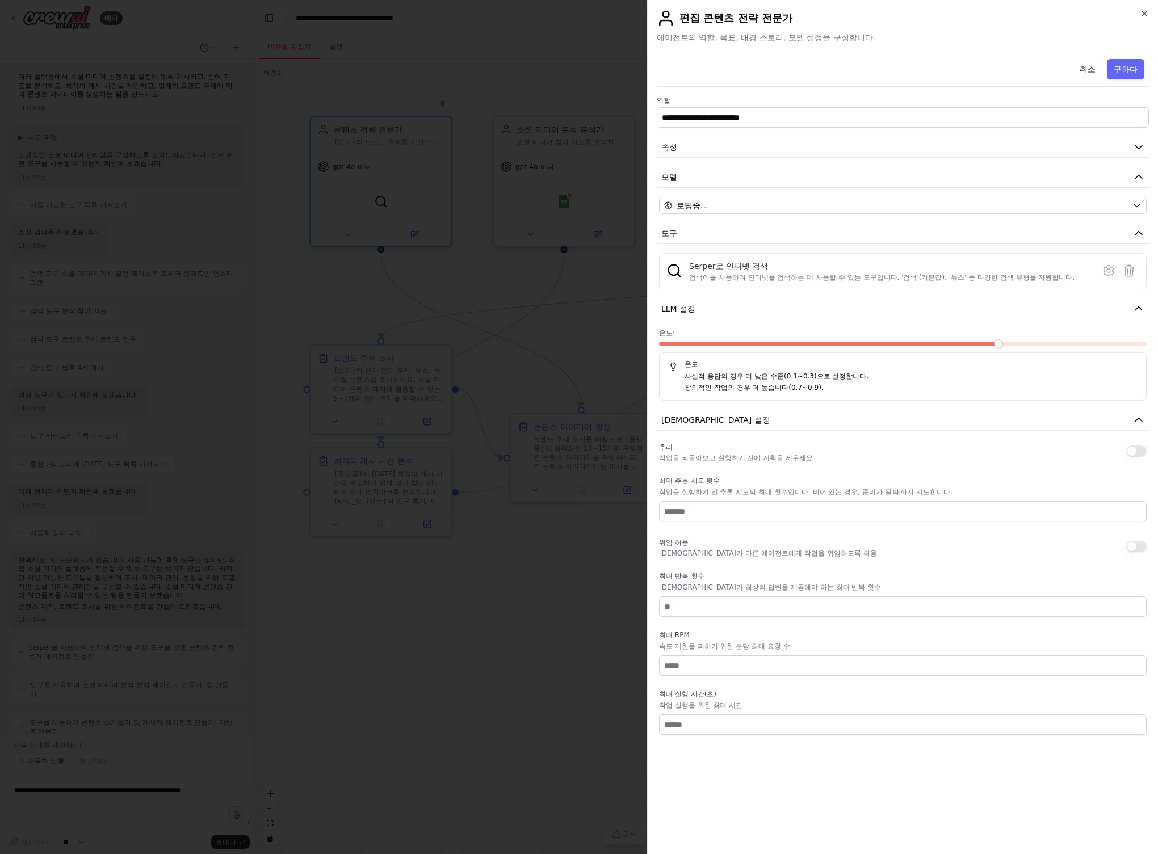
drag, startPoint x: 798, startPoint y: 538, endPoint x: 720, endPoint y: 515, distance: 81.0
click at [798, 538] on div "위임 허용 에이전트가 다른 에이전트에게 작업을 위임하도록 허용" at bounding box center [768, 546] width 218 height 23
drag, startPoint x: 607, startPoint y: 680, endPoint x: 616, endPoint y: 666, distance: 16.8
click at [608, 678] on div at bounding box center [579, 427] width 1158 height 854
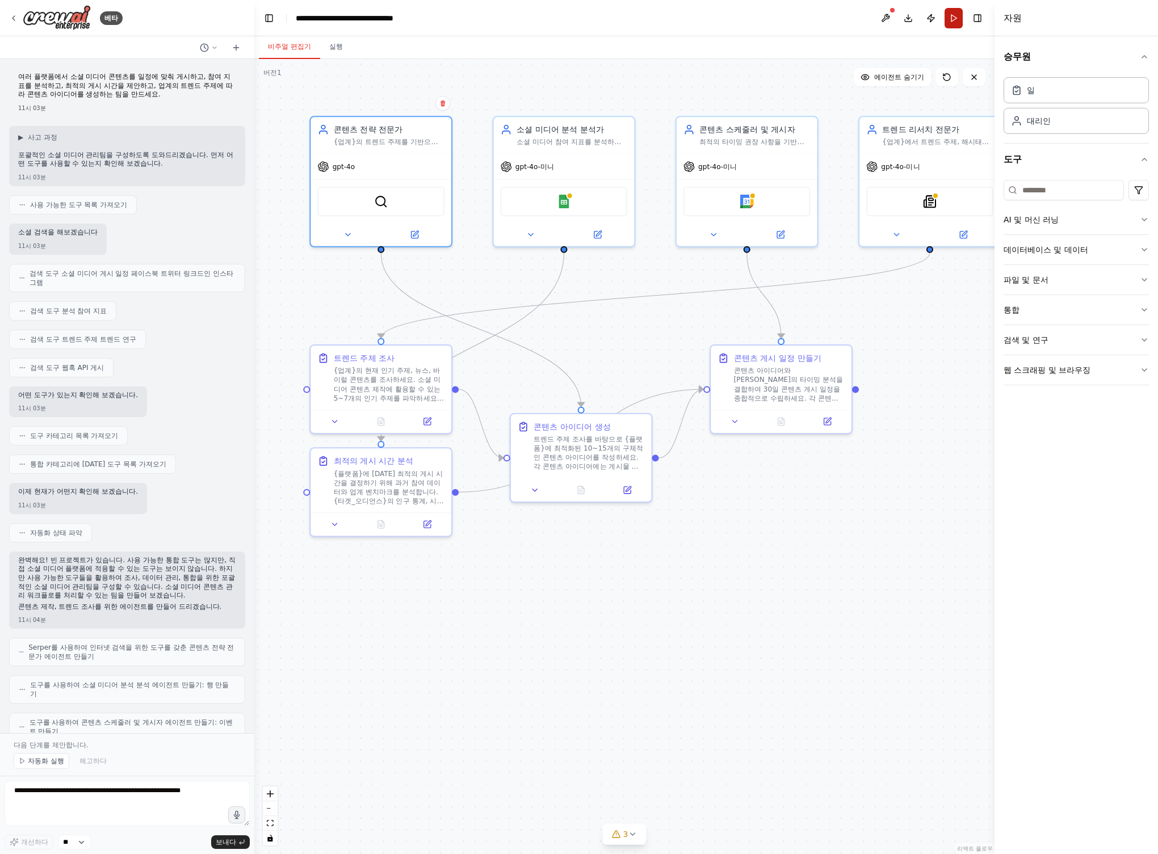
click at [955, 20] on button "Run" at bounding box center [953, 18] width 18 height 20
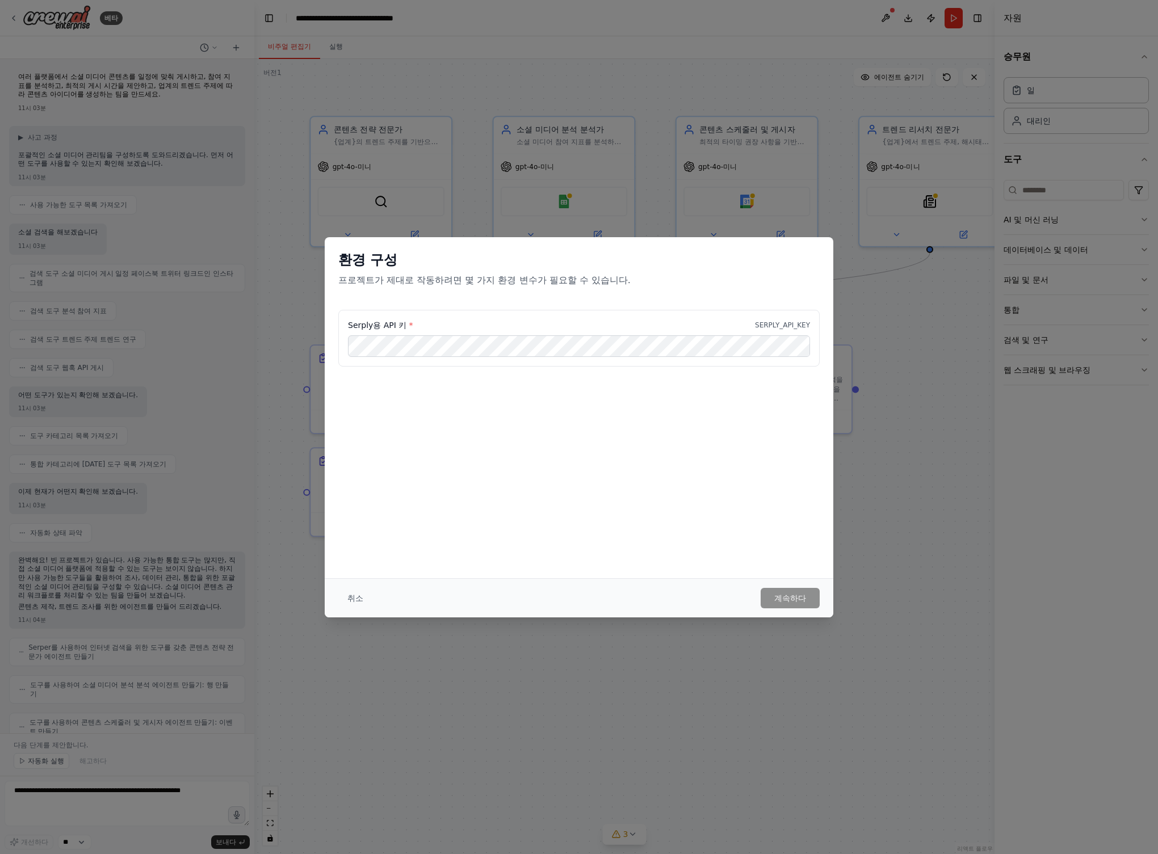
click at [792, 608] on div "취소 계속하다" at bounding box center [579, 597] width 508 height 39
click at [794, 608] on div "취소 계속하다" at bounding box center [579, 597] width 508 height 39
click at [797, 596] on font "계속하다" at bounding box center [790, 598] width 32 height 9
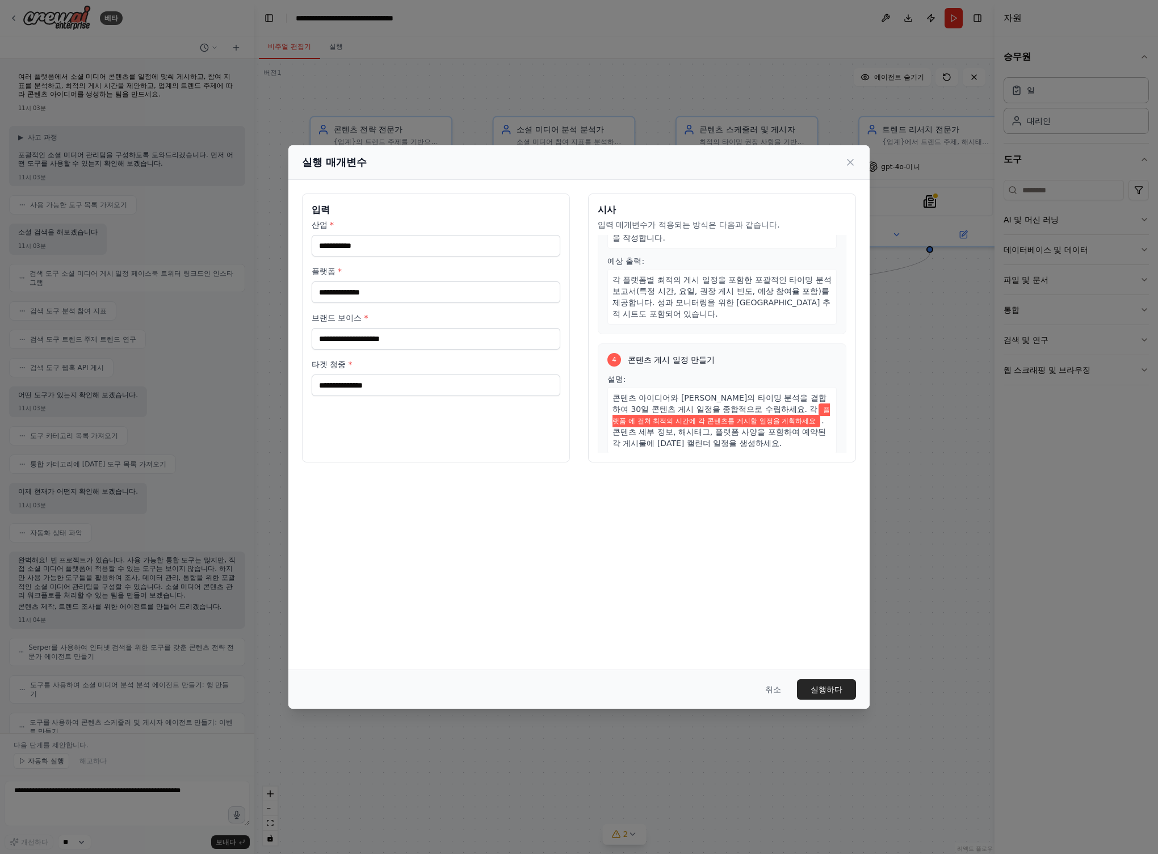
scroll to position [561, 0]
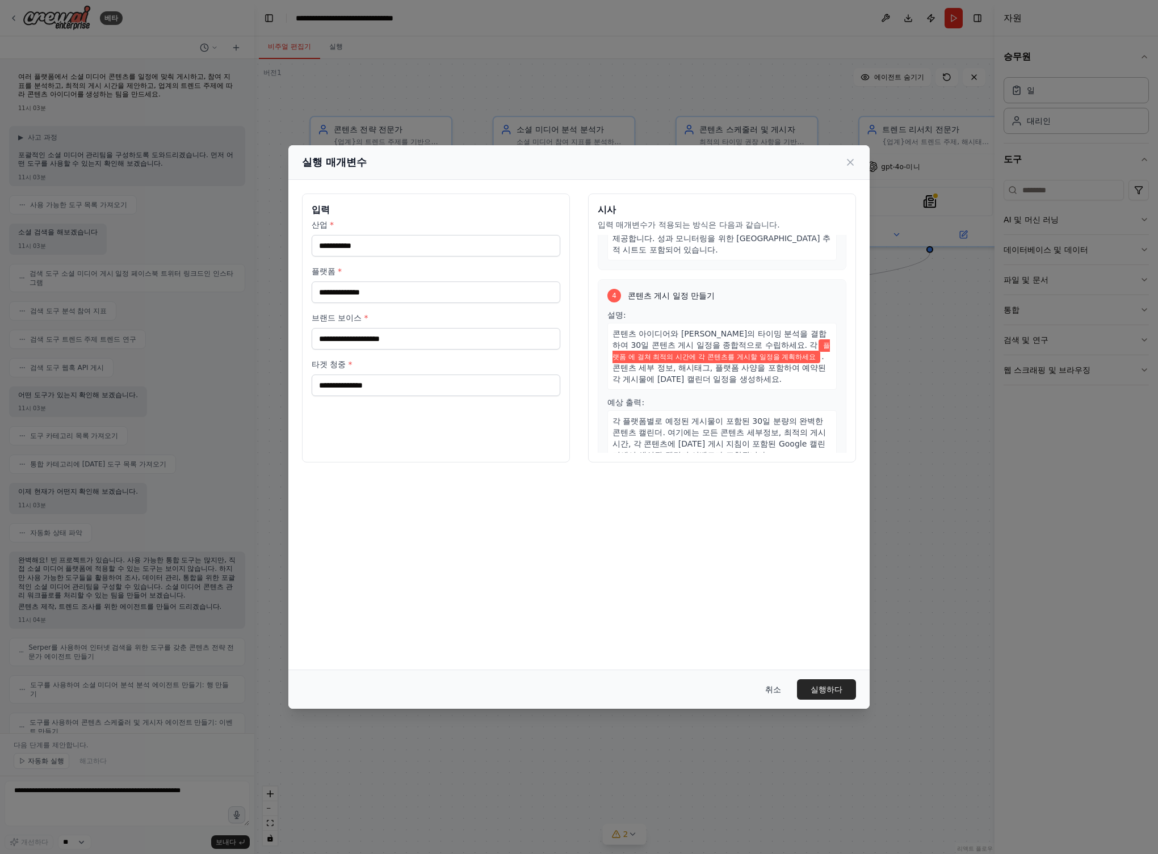
click at [778, 692] on font "취소" at bounding box center [773, 689] width 16 height 9
